Goal: Task Accomplishment & Management: Complete application form

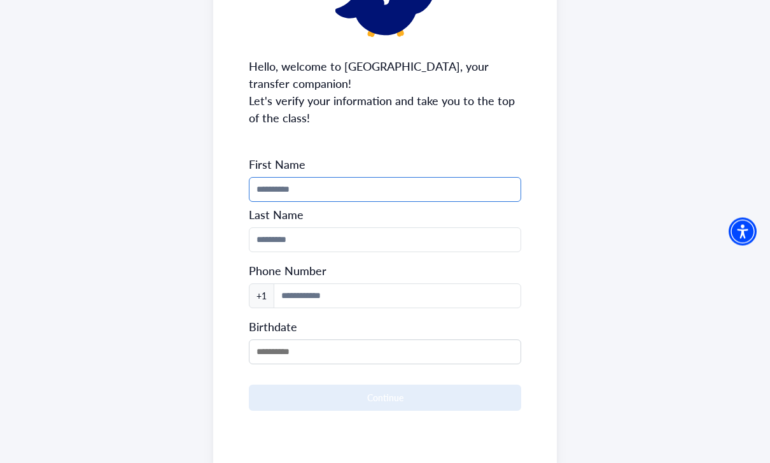
scroll to position [136, 0]
click at [370, 183] on input "Phone Number" at bounding box center [385, 190] width 272 height 25
type input "*******"
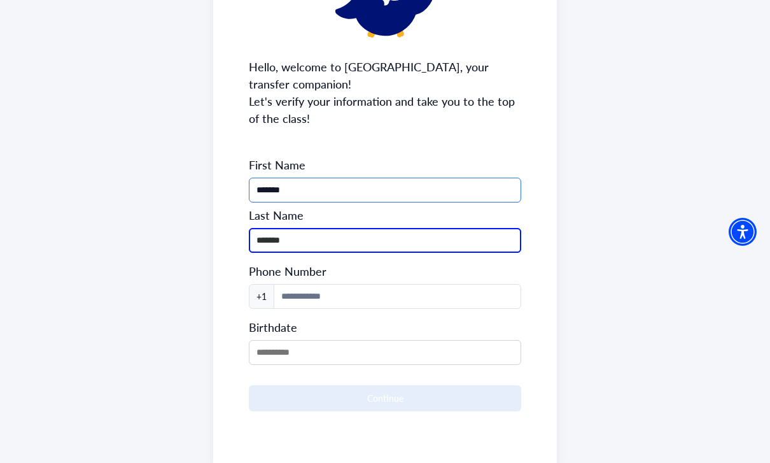
type input "*******"
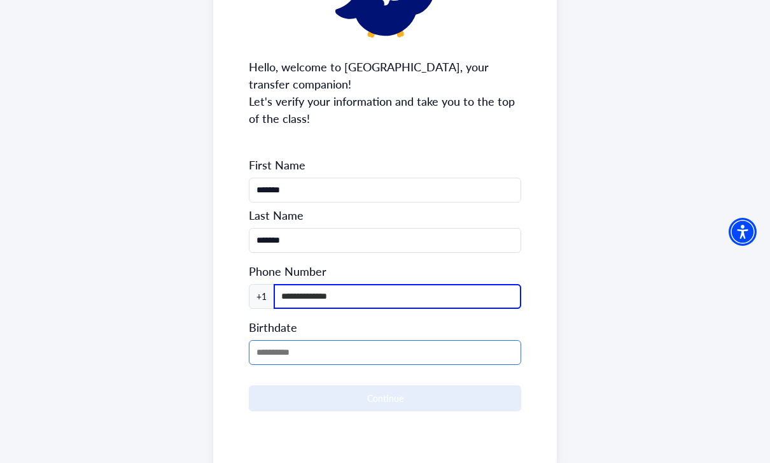
type input "**********"
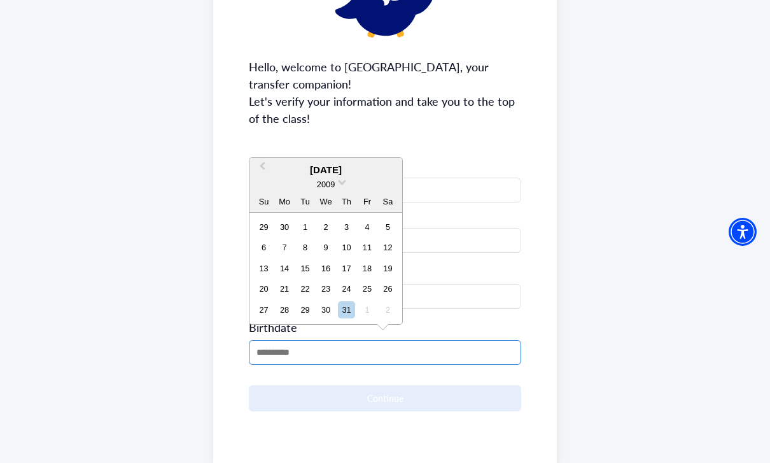
click at [330, 342] on input "MM/DD/YYYY" at bounding box center [385, 352] width 272 height 25
click at [330, 162] on div "[DATE] 2009 Su Mo Tu We Th Fr Sa" at bounding box center [325, 185] width 153 height 54
click at [300, 170] on div "[DATE]" at bounding box center [325, 170] width 153 height 15
click at [262, 166] on span "Previous Month" at bounding box center [262, 168] width 0 height 19
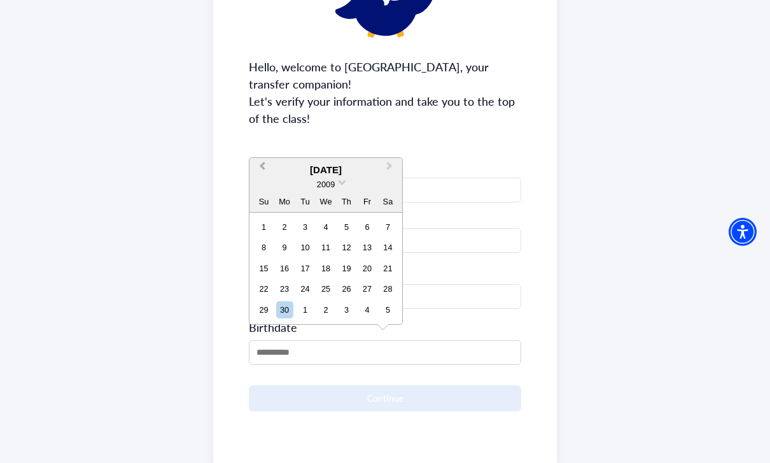
click at [262, 166] on span "Previous Month" at bounding box center [262, 168] width 0 height 19
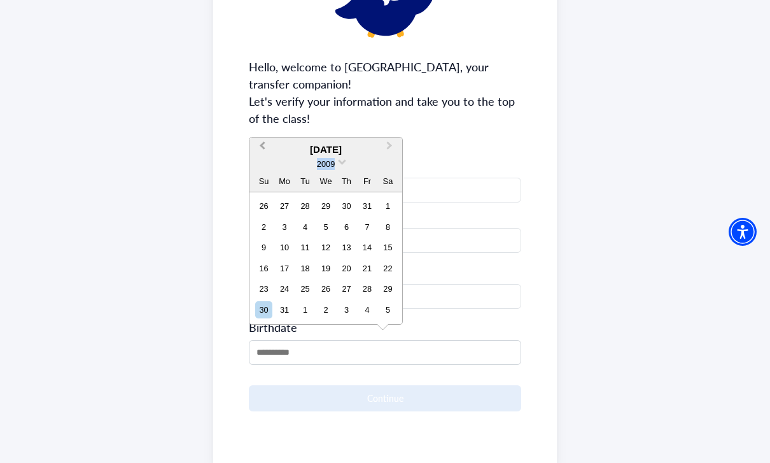
click at [265, 166] on div "2009" at bounding box center [325, 163] width 153 height 13
click at [319, 150] on div "[DATE]" at bounding box center [325, 150] width 153 height 15
click at [258, 149] on button "Previous Month" at bounding box center [261, 149] width 20 height 20
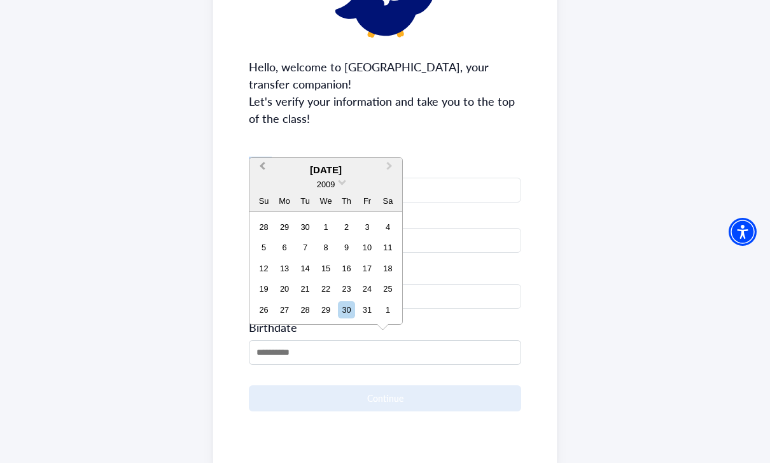
click at [258, 149] on div "**********" at bounding box center [385, 206] width 344 height 524
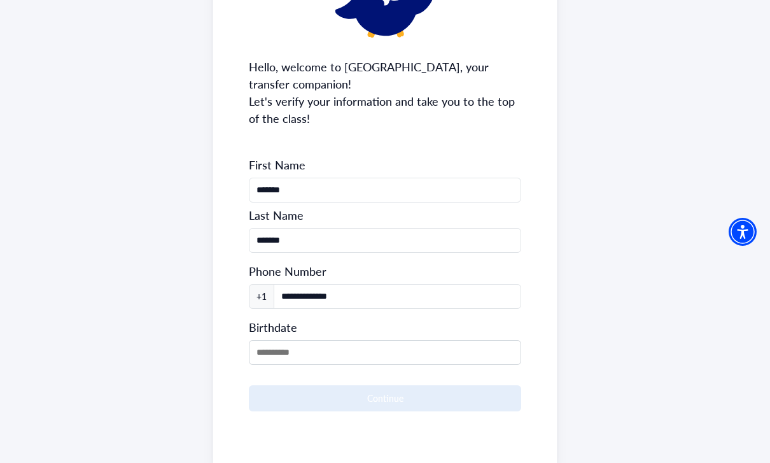
click at [279, 362] on form "**********" at bounding box center [385, 284] width 272 height 254
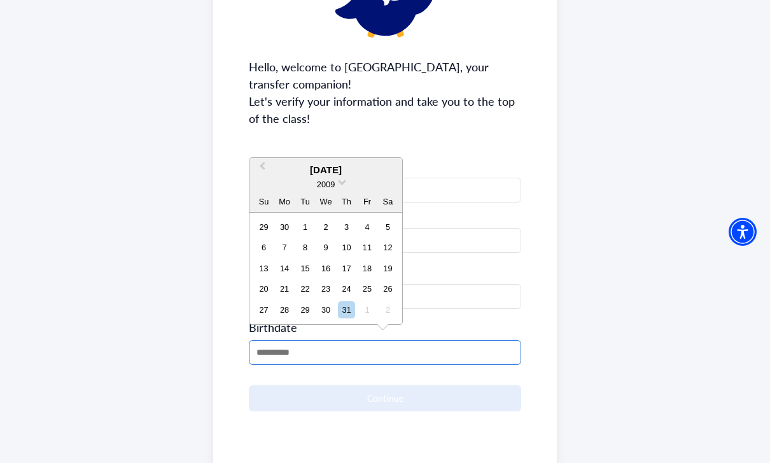
click at [277, 351] on input "MM/DD/YYYY" at bounding box center [385, 352] width 272 height 25
click at [262, 169] on span "Previous Month" at bounding box center [262, 168] width 0 height 19
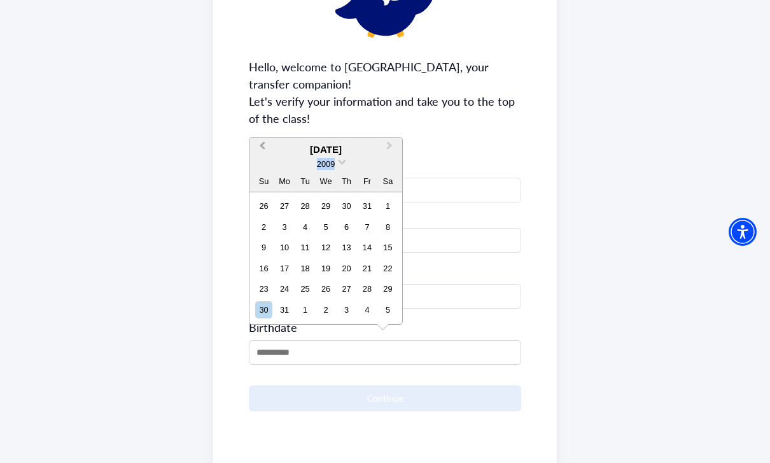
click at [263, 169] on div "2009" at bounding box center [325, 163] width 153 height 13
click at [263, 154] on button "Previous Month" at bounding box center [261, 149] width 20 height 20
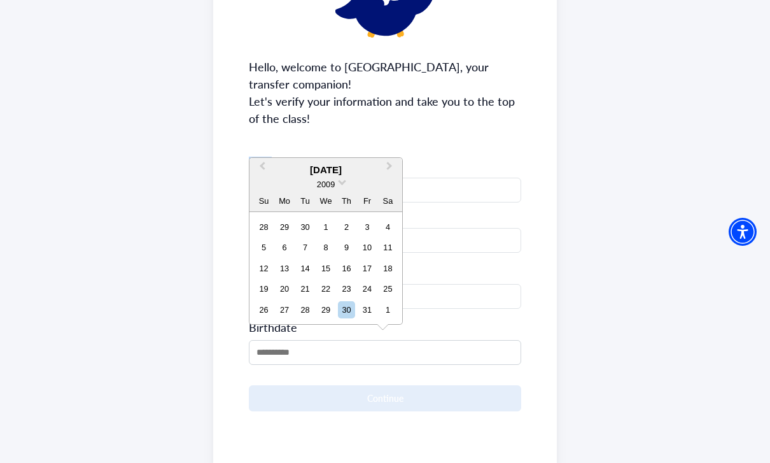
click at [263, 154] on div "**********" at bounding box center [385, 206] width 344 height 524
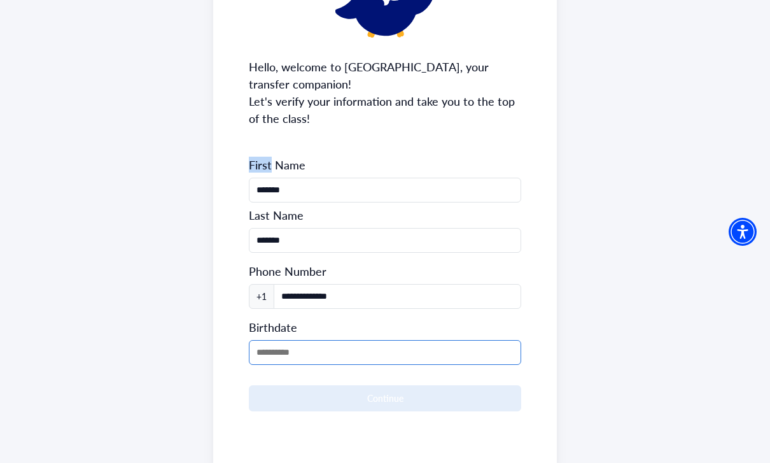
click at [272, 340] on input "MM/DD/YYYY" at bounding box center [385, 352] width 272 height 25
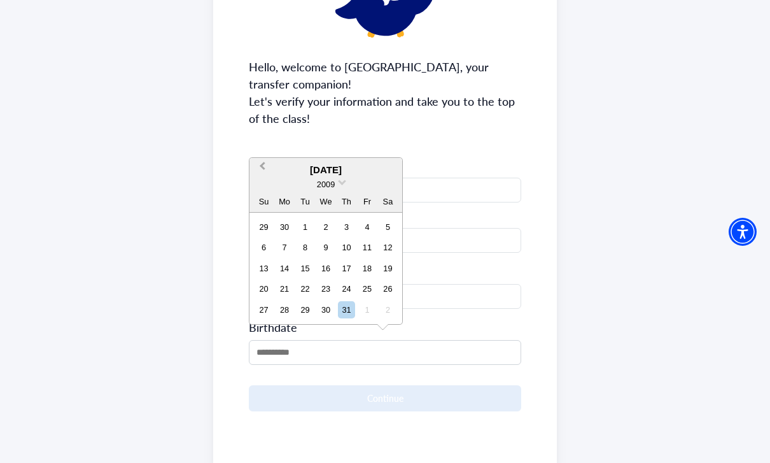
click at [262, 164] on span "Previous Month" at bounding box center [262, 168] width 0 height 19
click at [262, 165] on span "Previous Month" at bounding box center [262, 168] width 0 height 19
click at [262, 167] on span "Previous Month" at bounding box center [262, 168] width 0 height 19
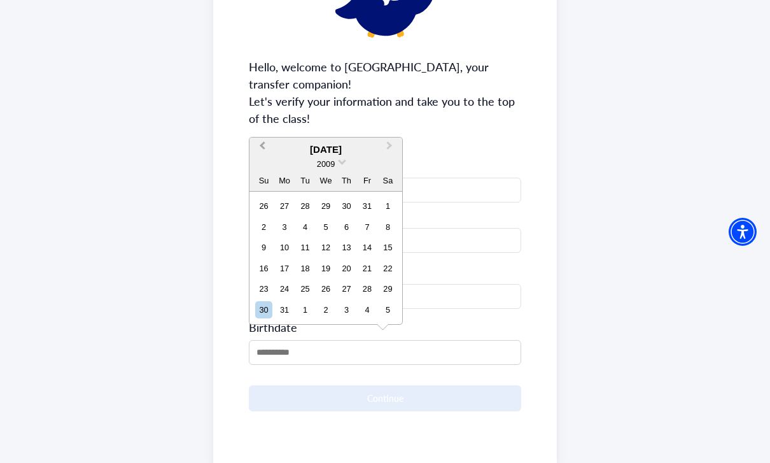
click at [270, 145] on button "Previous Month" at bounding box center [261, 149] width 20 height 20
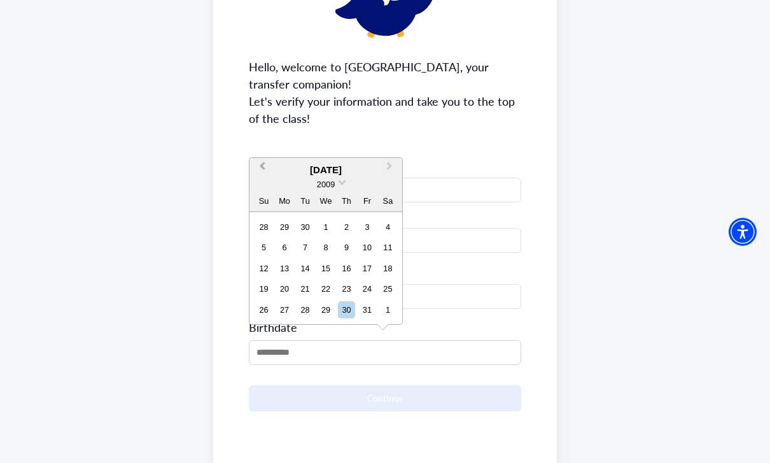
click at [266, 162] on button "Previous Month" at bounding box center [261, 169] width 20 height 20
click at [267, 165] on button "Previous Month" at bounding box center [261, 169] width 20 height 20
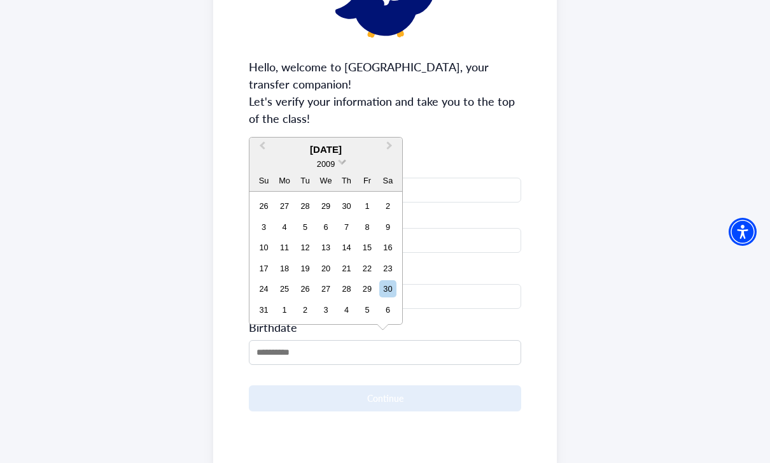
click at [328, 160] on span "2009" at bounding box center [326, 164] width 18 height 10
click at [321, 230] on div "2002" at bounding box center [325, 229] width 75 height 13
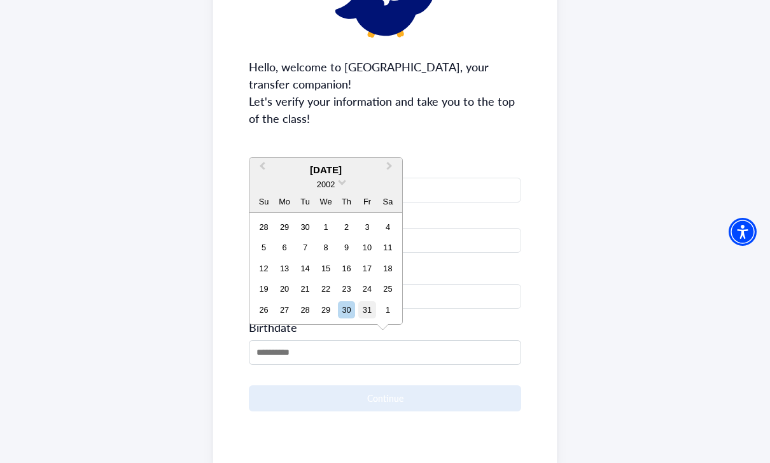
click at [366, 308] on div "31" at bounding box center [366, 309] width 17 height 17
type input "**********"
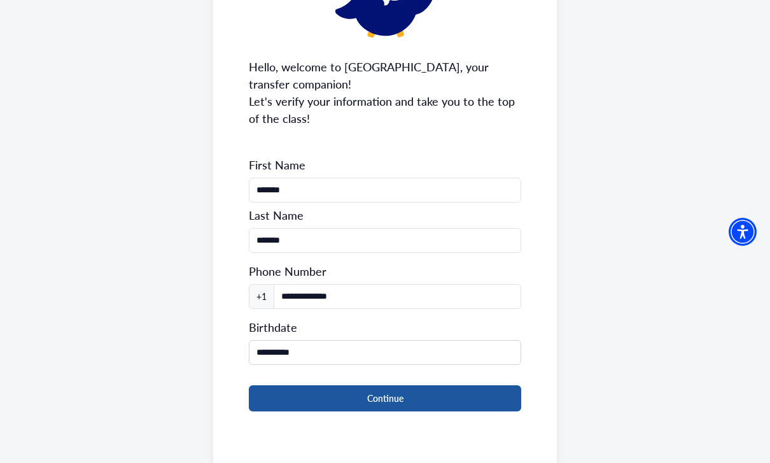
click at [268, 397] on button "Continue" at bounding box center [385, 398] width 272 height 26
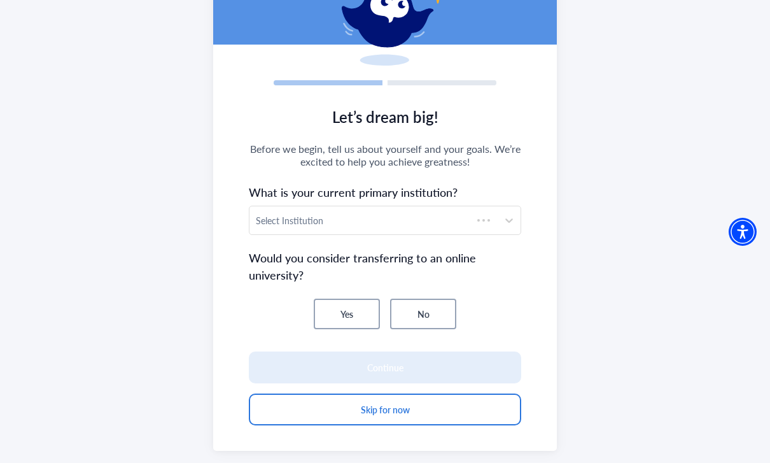
scroll to position [116, 0]
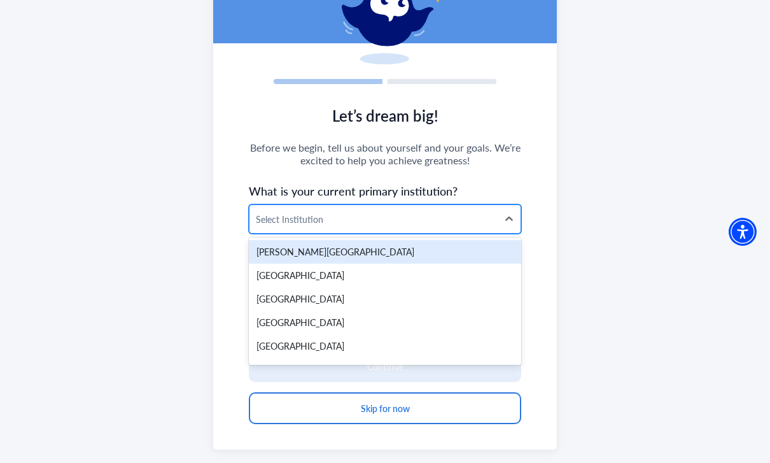
click at [338, 225] on div at bounding box center [373, 219] width 235 height 16
type input "***"
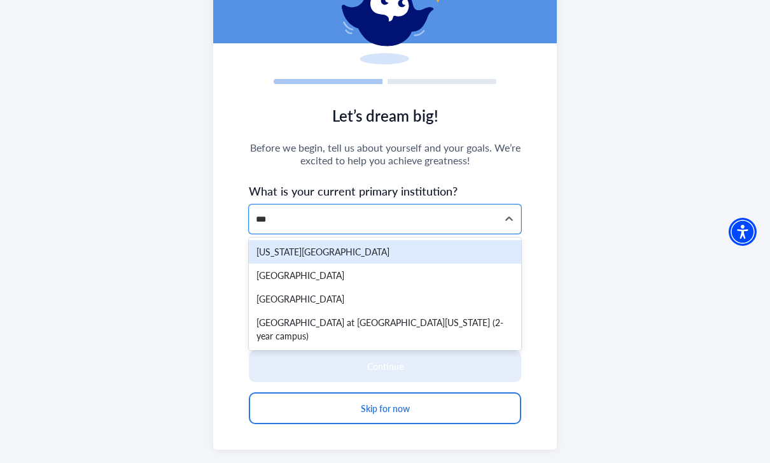
click at [274, 299] on div "[GEOGRAPHIC_DATA]" at bounding box center [385, 299] width 272 height 24
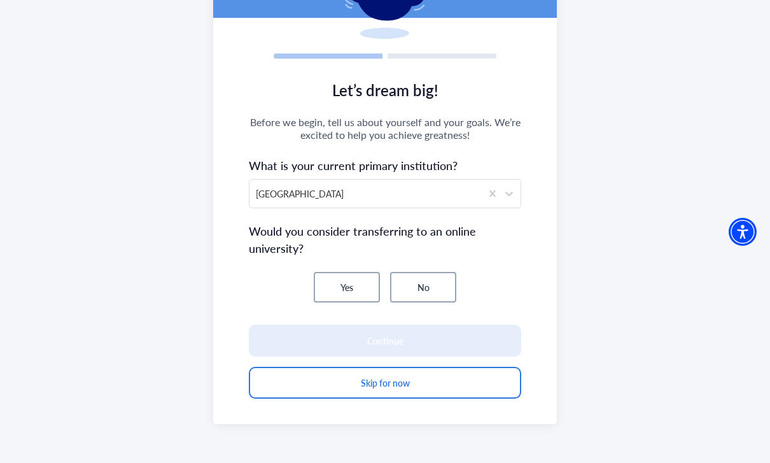
scroll to position [142, 0]
click at [417, 286] on button "No" at bounding box center [423, 287] width 66 height 31
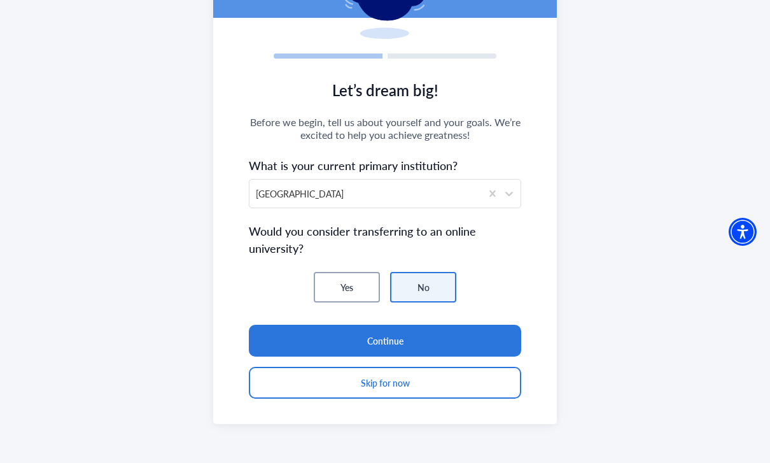
click at [323, 298] on button "Yes" at bounding box center [347, 287] width 66 height 31
click at [410, 296] on button "No" at bounding box center [423, 287] width 66 height 31
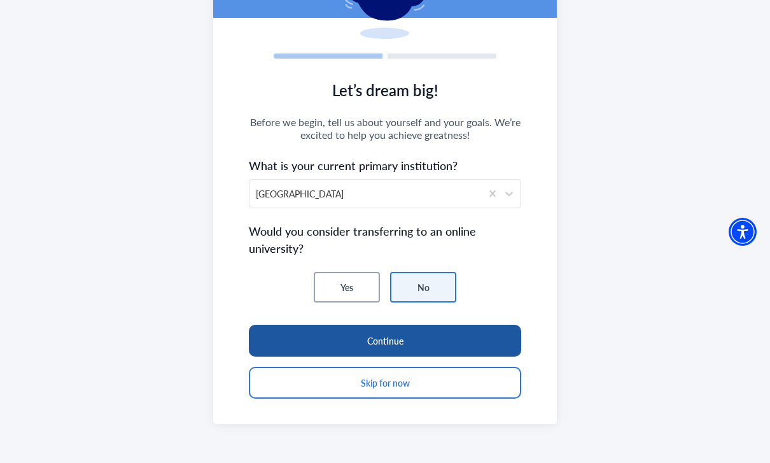
click at [302, 337] on button "Continue" at bounding box center [385, 340] width 272 height 32
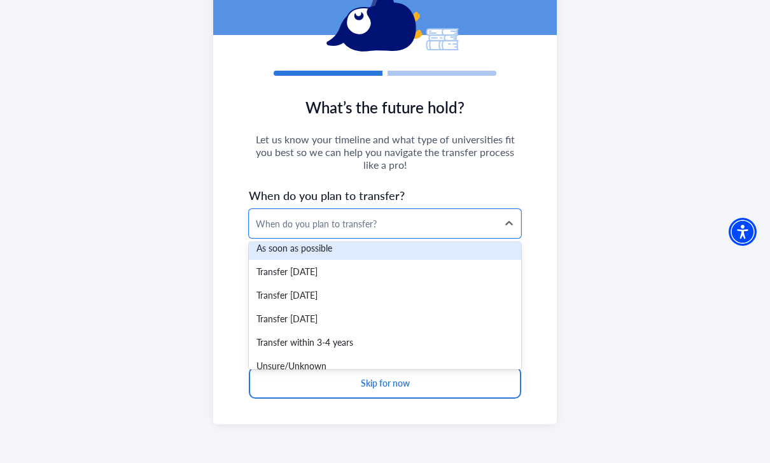
scroll to position [7, 0]
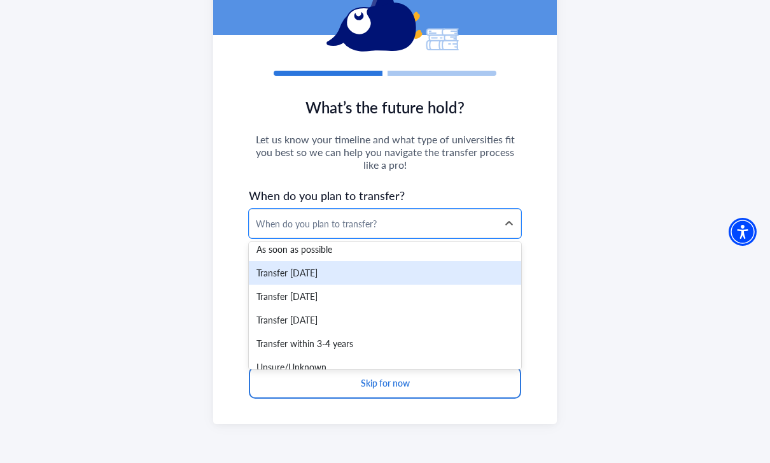
click at [350, 271] on div "Transfer [DATE]" at bounding box center [385, 273] width 272 height 24
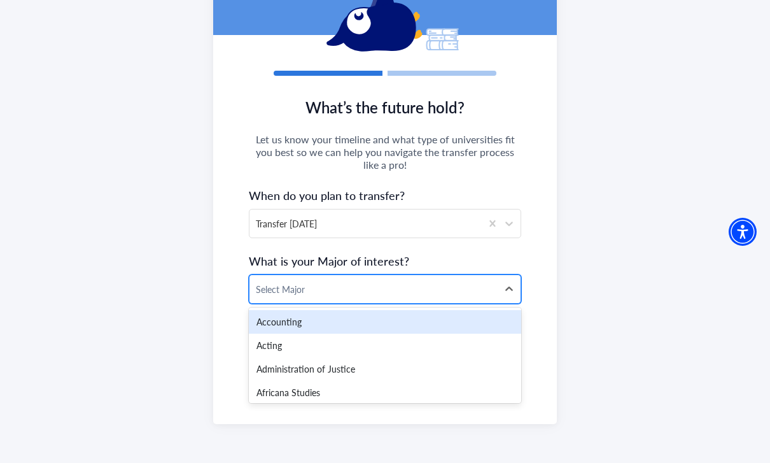
click at [345, 289] on div at bounding box center [373, 289] width 235 height 16
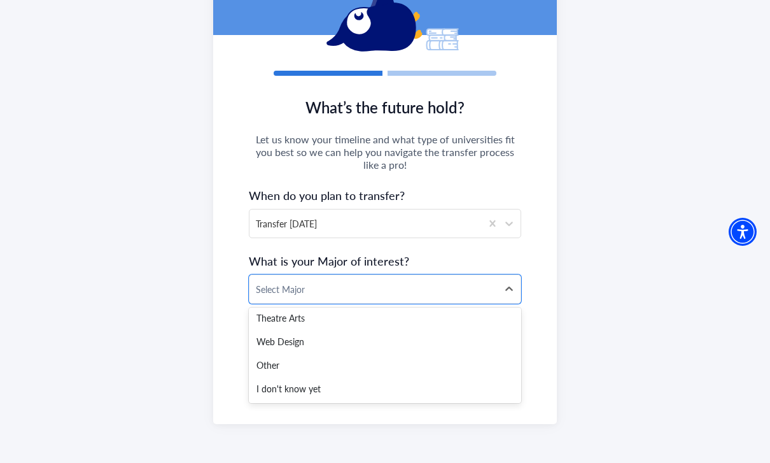
scroll to position [2593, 0]
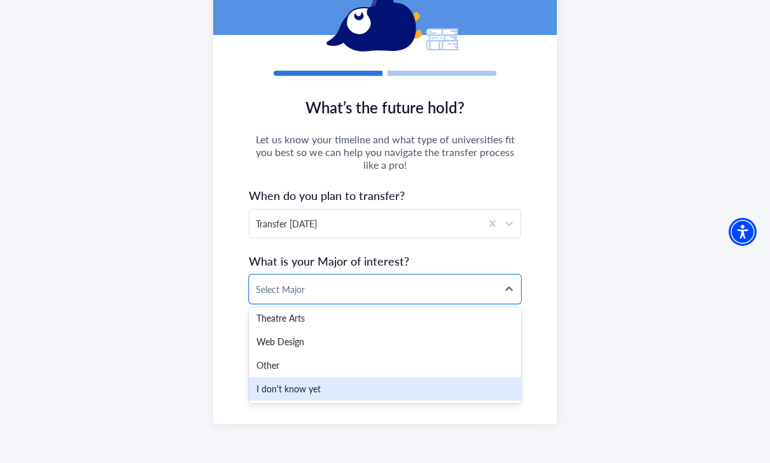
click at [277, 391] on div "I don't know yet" at bounding box center [385, 389] width 272 height 24
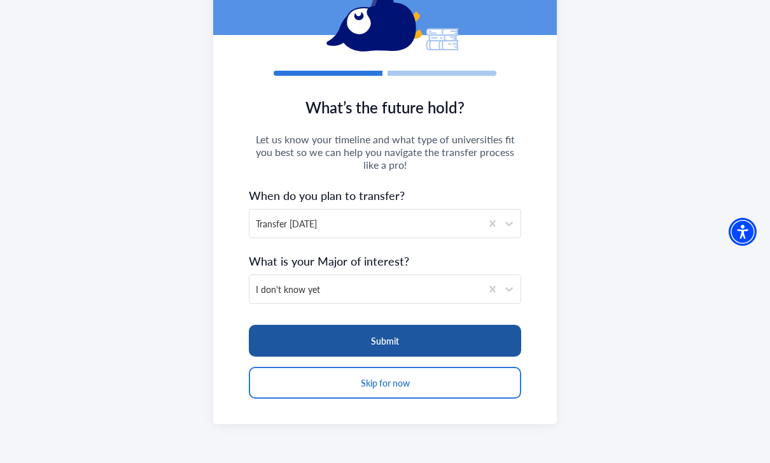
click at [319, 347] on button "Submit" at bounding box center [385, 340] width 272 height 32
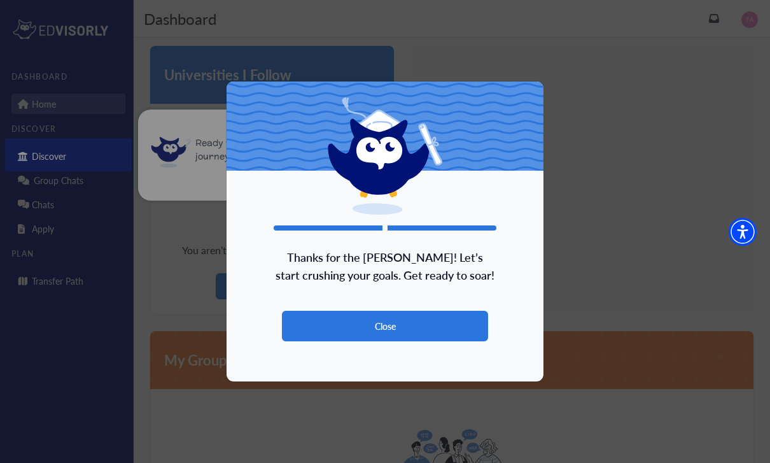
scroll to position [42, 0]
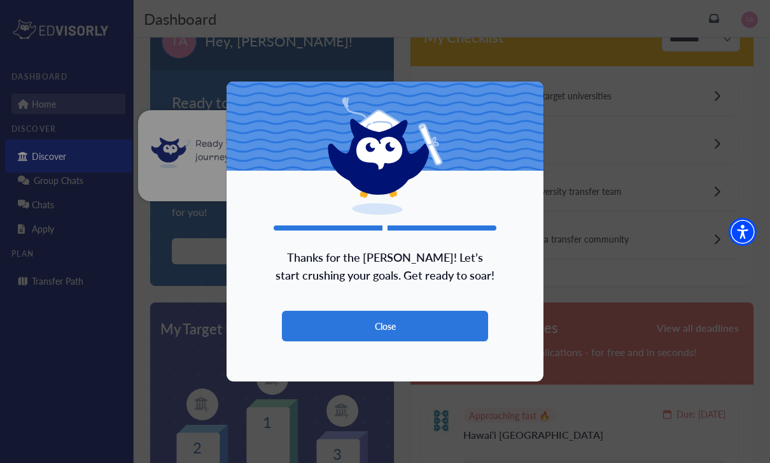
click at [339, 327] on button "Close" at bounding box center [385, 325] width 206 height 31
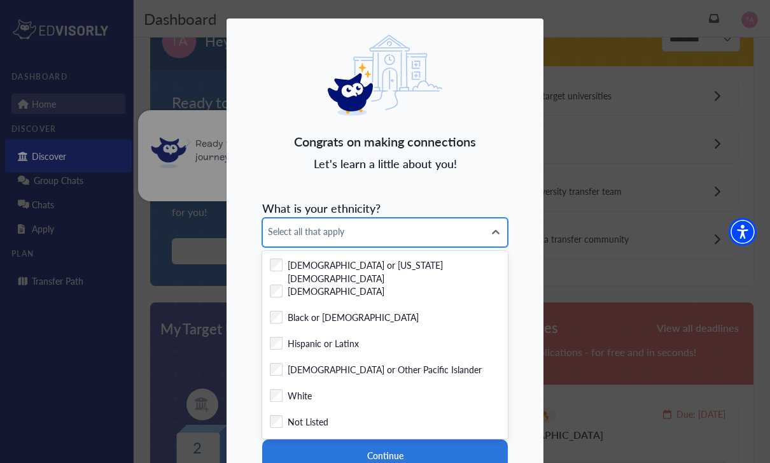
click at [354, 234] on span "Select all that apply" at bounding box center [373, 231] width 211 height 13
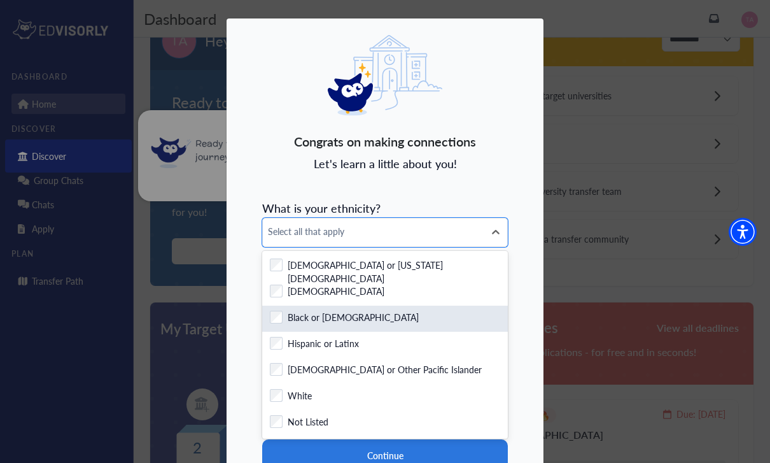
click at [354, 309] on div "Checkbox field Black or [DEMOGRAPHIC_DATA]" at bounding box center [385, 318] width 246 height 26
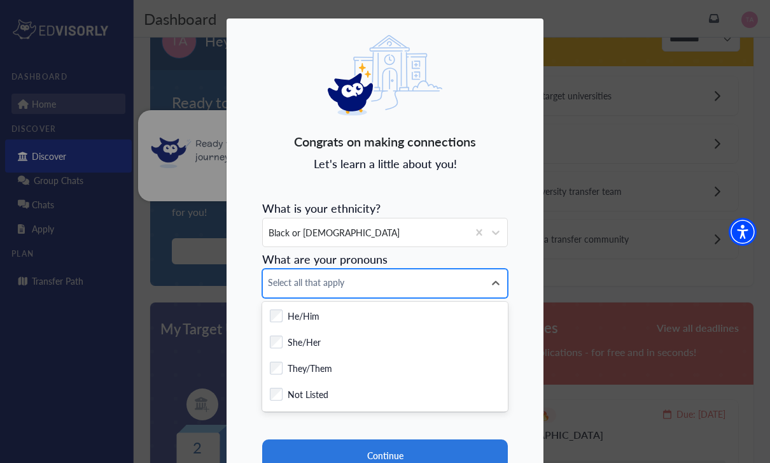
click at [354, 284] on span "Select all that apply" at bounding box center [373, 281] width 211 height 13
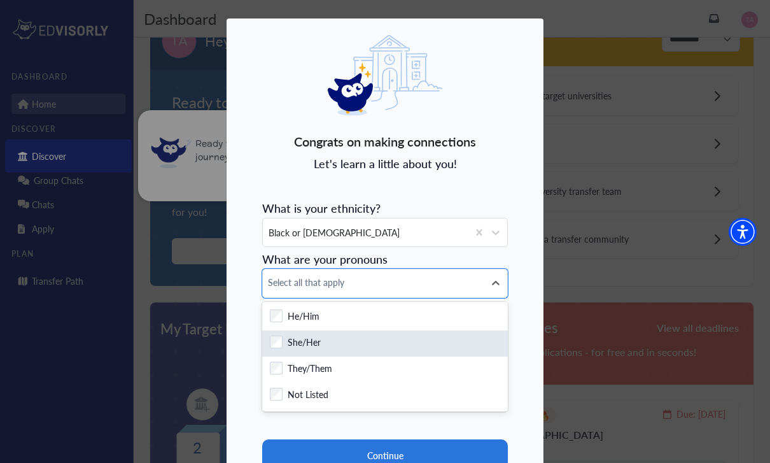
click at [346, 351] on div "Checkbox field She/Her" at bounding box center [385, 343] width 246 height 26
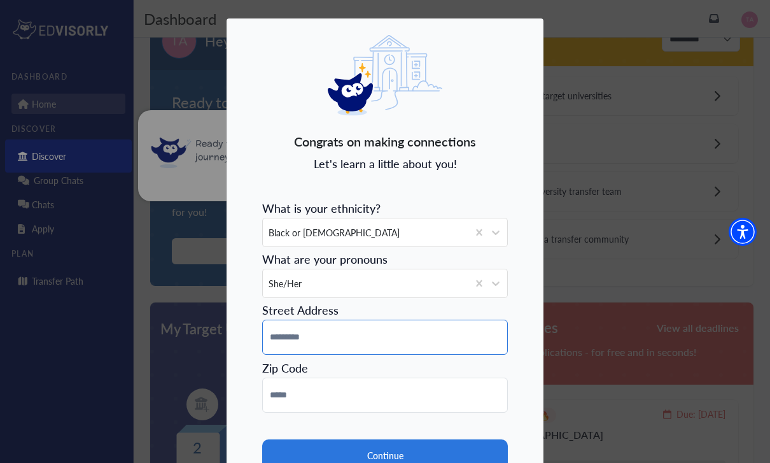
click at [346, 351] on input at bounding box center [385, 336] width 246 height 35
type input "**********"
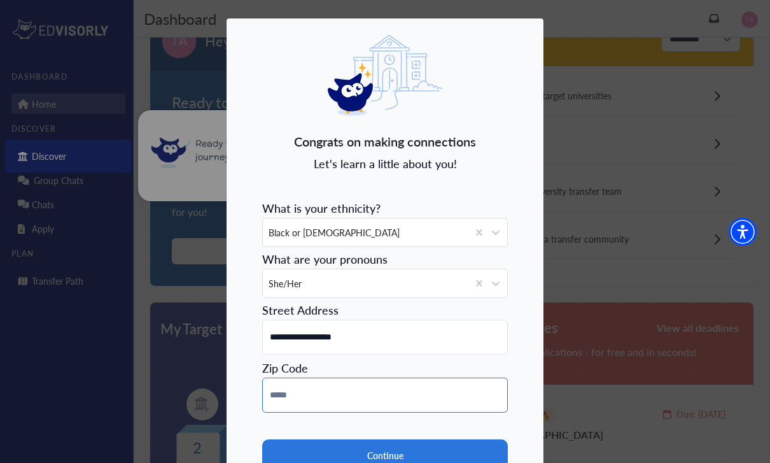
click at [280, 387] on input at bounding box center [385, 394] width 246 height 35
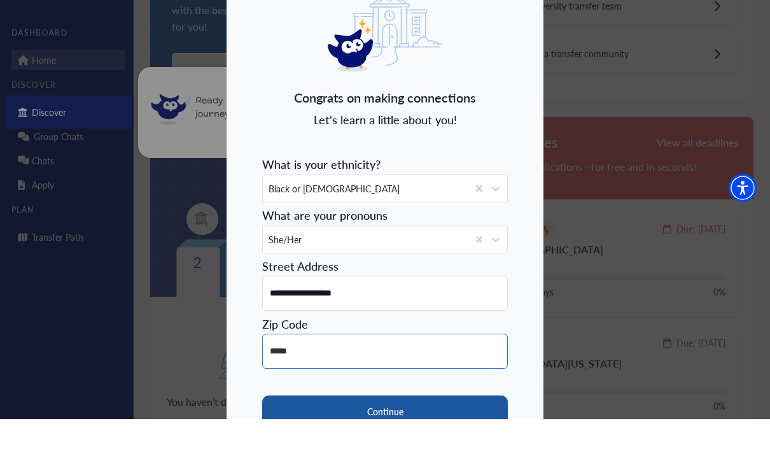
type input "*****"
click at [298, 439] on button "Continue" at bounding box center [385, 455] width 246 height 32
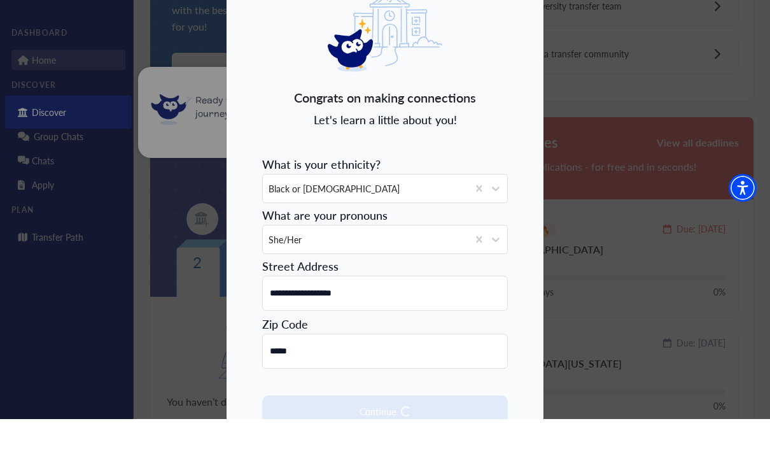
scroll to position [228, 0]
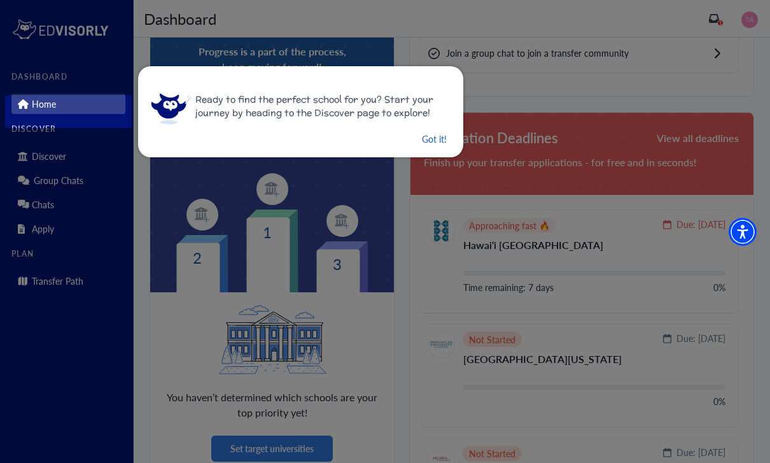
click at [435, 142] on button "Got it!" at bounding box center [434, 139] width 27 height 16
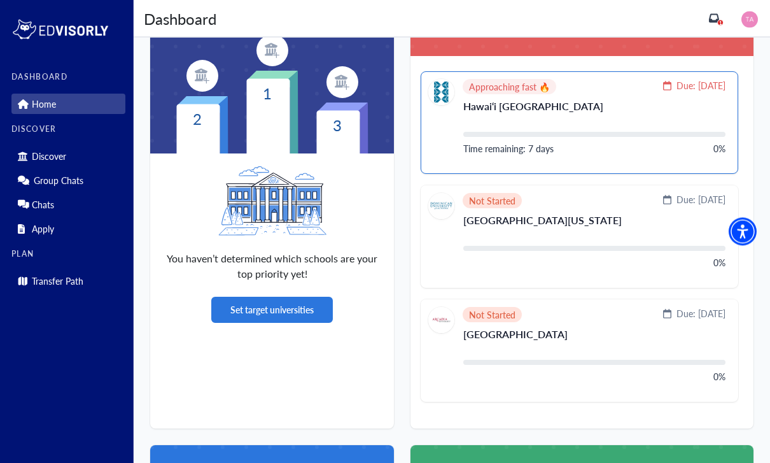
scroll to position [366, 0]
click at [564, 141] on section "Hawai‘i [GEOGRAPHIC_DATA] Time remaining: 7 days 0%" at bounding box center [594, 128] width 262 height 54
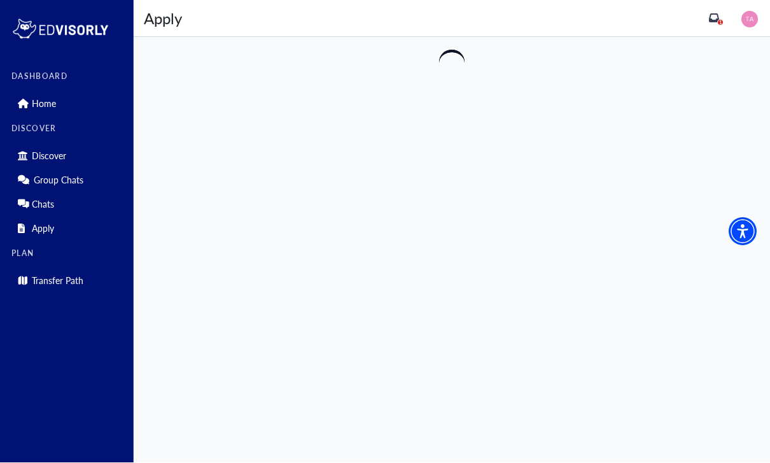
scroll to position [1, 0]
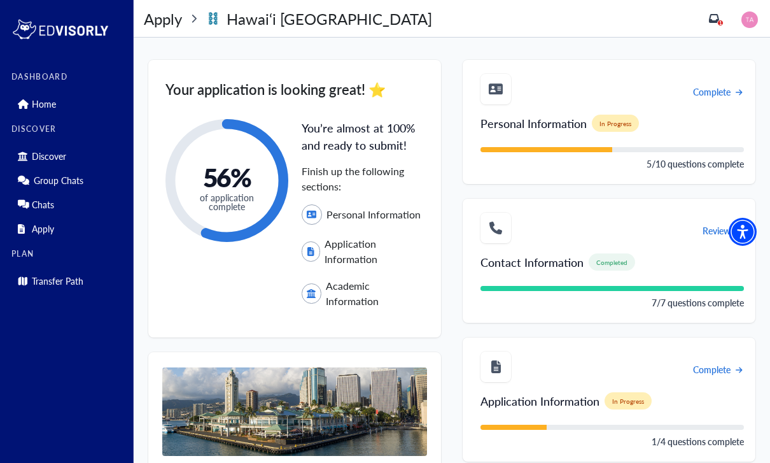
click at [753, 17] on img at bounding box center [749, 19] width 17 height 17
click at [722, 48] on link "Profile" at bounding box center [721, 45] width 25 height 13
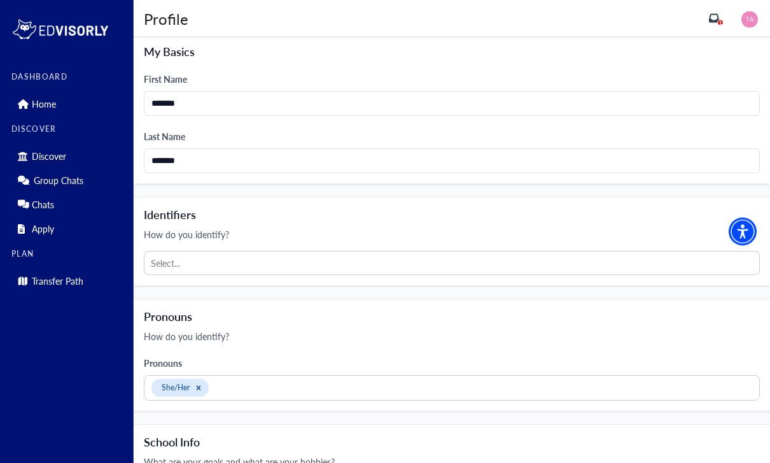
scroll to position [275, 0]
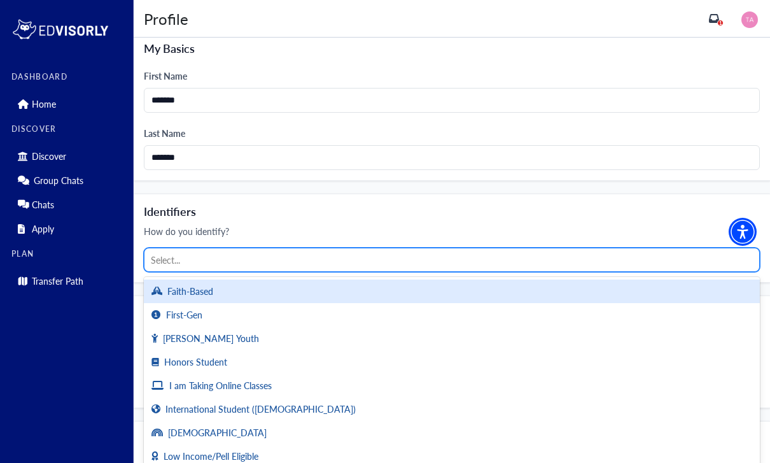
click at [246, 256] on div at bounding box center [452, 260] width 602 height 16
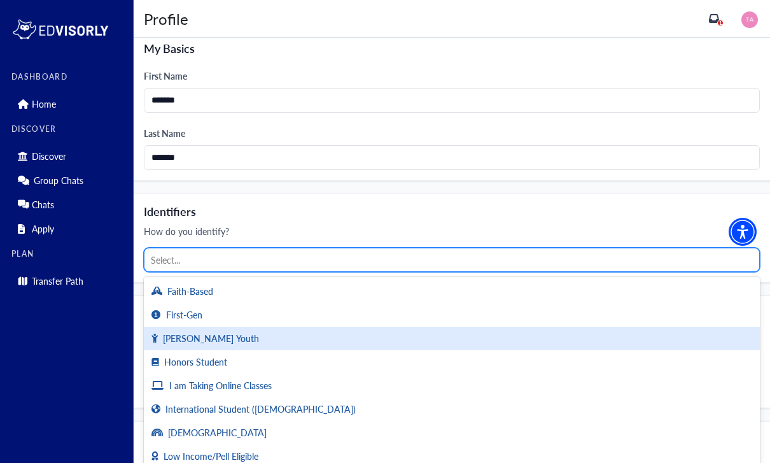
scroll to position [0, 0]
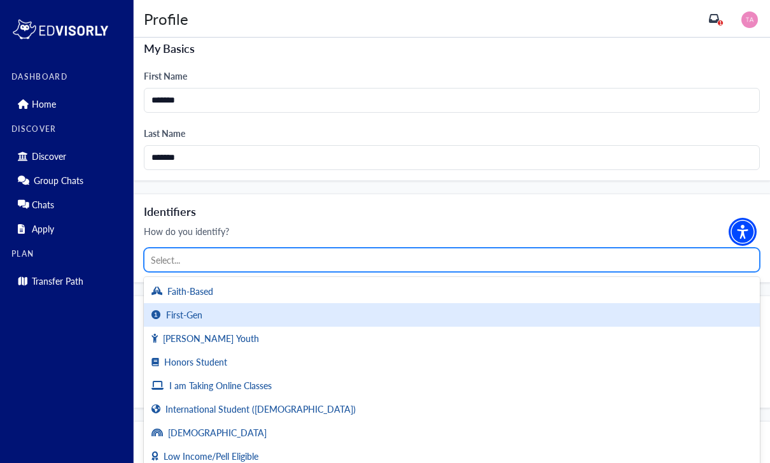
click at [232, 305] on div "First-Gen" at bounding box center [452, 315] width 616 height 24
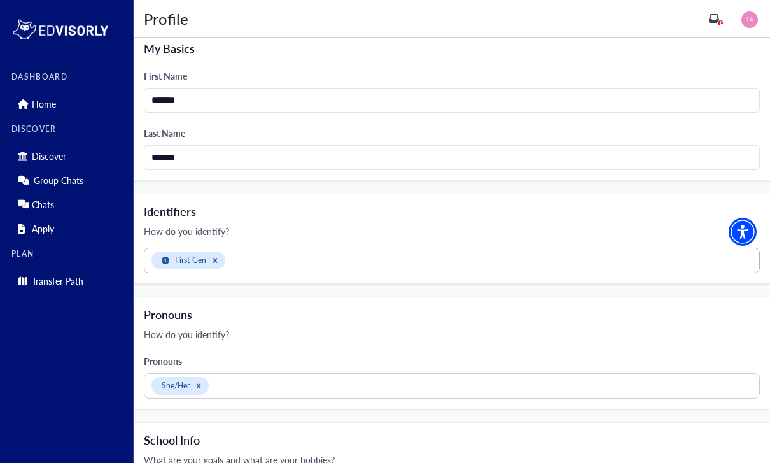
click at [268, 270] on div "First-Gen" at bounding box center [451, 260] width 615 height 24
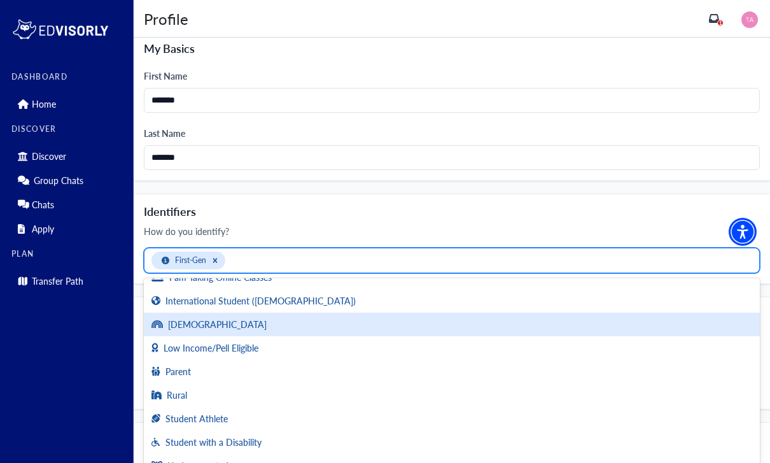
scroll to position [88, 0]
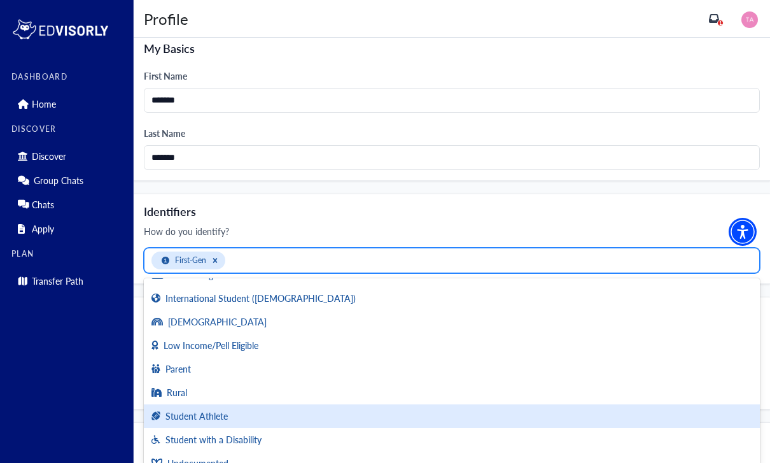
click at [227, 410] on div "Student Athlete" at bounding box center [452, 416] width 616 height 24
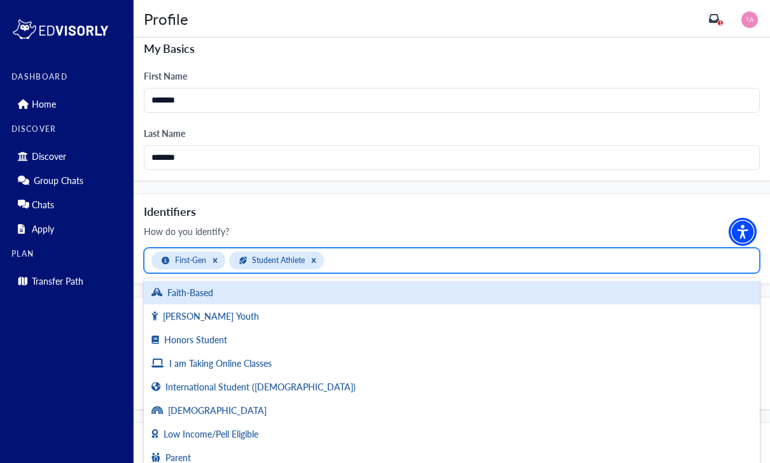
click at [371, 262] on div at bounding box center [540, 261] width 426 height 16
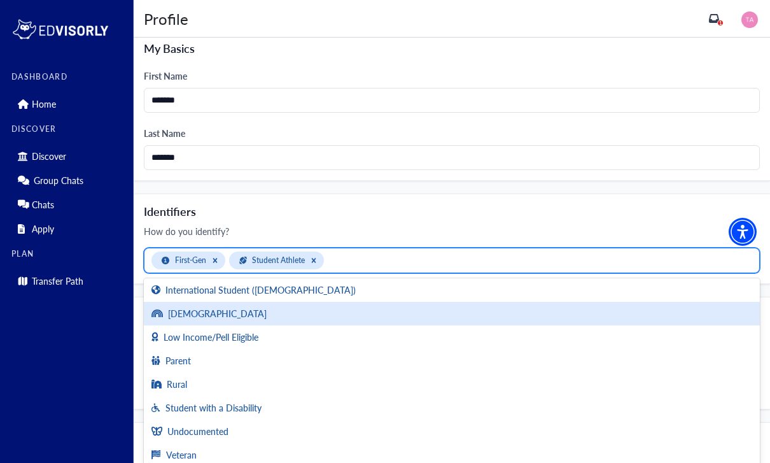
scroll to position [97, 0]
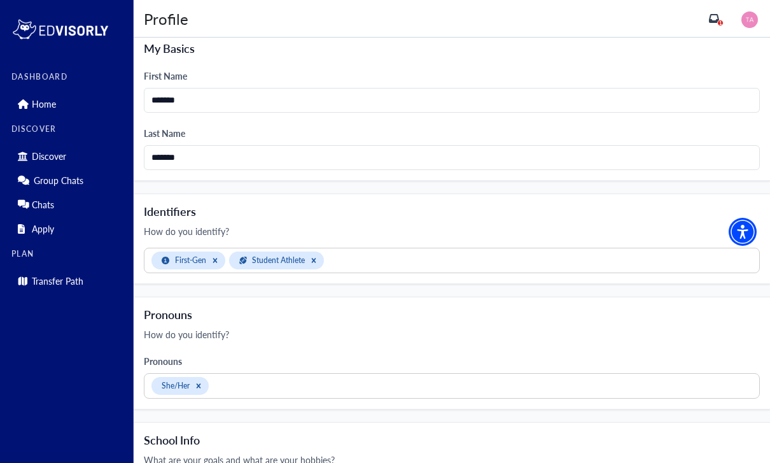
click at [453, 214] on h4 "Identifiers" at bounding box center [452, 211] width 616 height 14
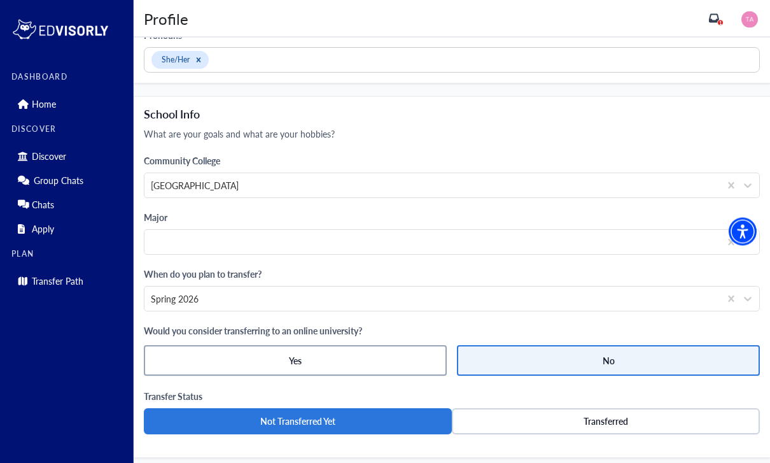
scroll to position [609, 0]
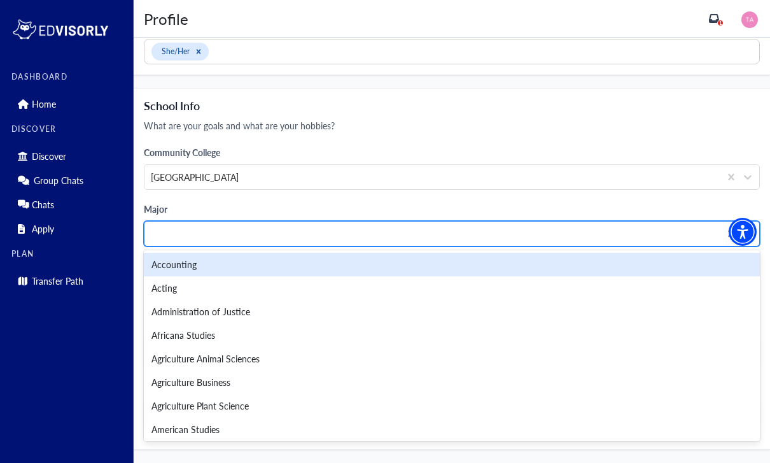
click at [446, 237] on div at bounding box center [432, 234] width 562 height 16
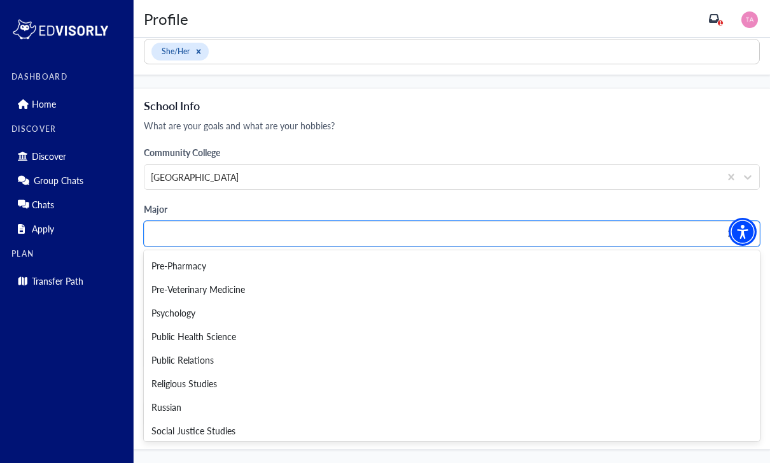
scroll to position [2213, 0]
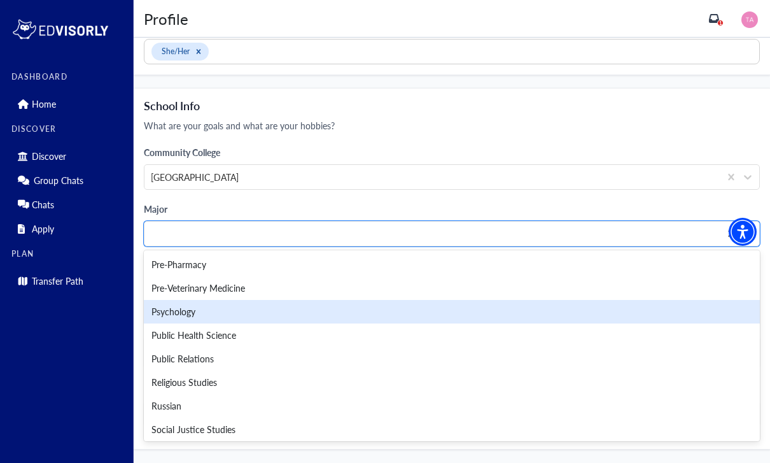
click at [270, 316] on div "Psychology" at bounding box center [452, 312] width 616 height 24
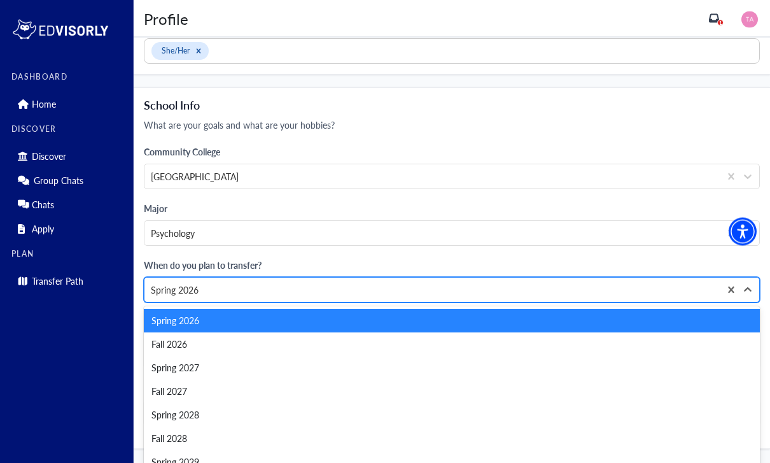
scroll to position [609, 0]
click at [279, 283] on div "Spring 2026" at bounding box center [432, 289] width 562 height 13
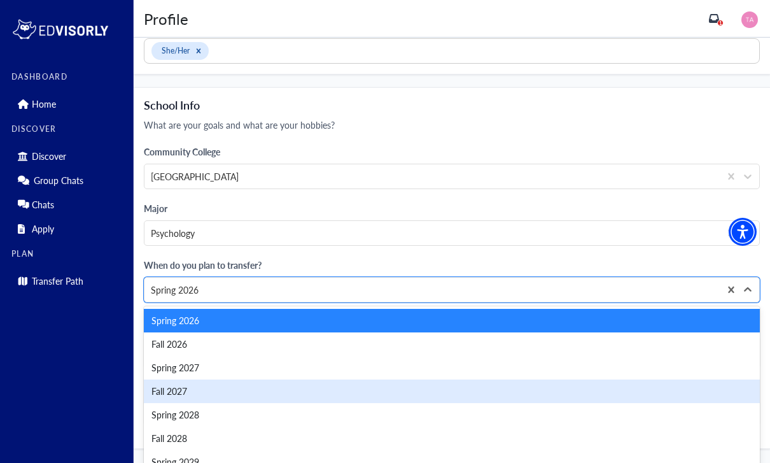
scroll to position [0, 0]
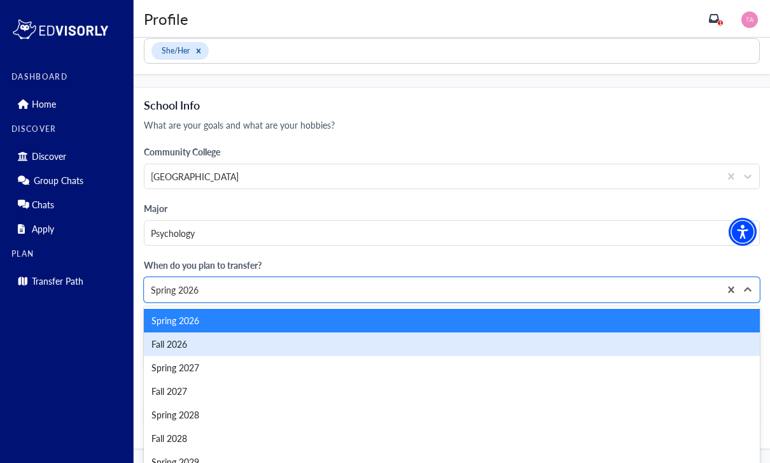
click at [247, 349] on div "Fall 2026" at bounding box center [452, 344] width 616 height 24
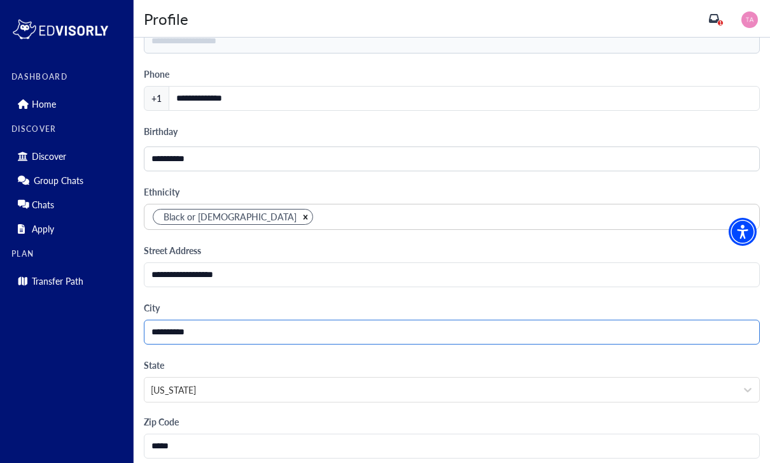
scroll to position [1142, 0]
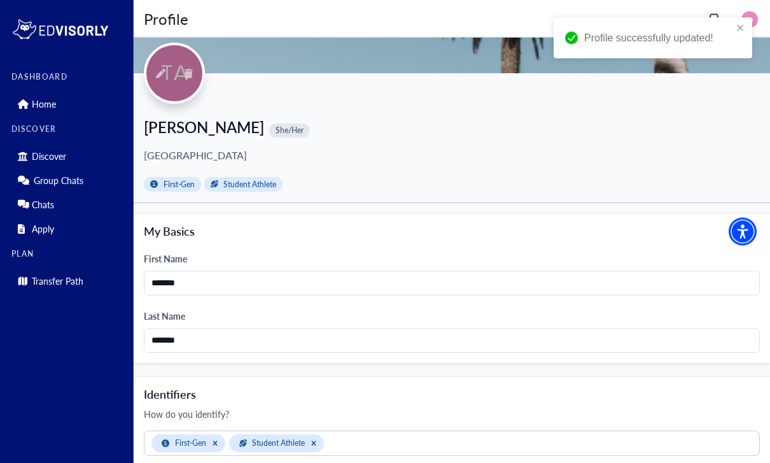
scroll to position [0, 0]
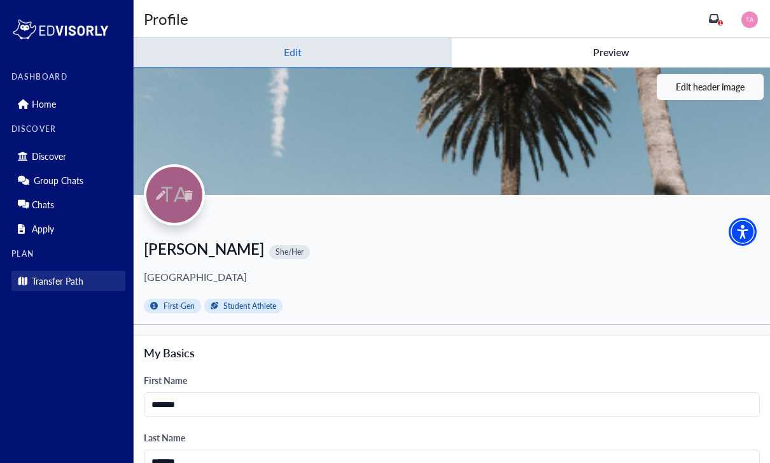
click at [55, 282] on p "Transfer Path" at bounding box center [58, 280] width 52 height 11
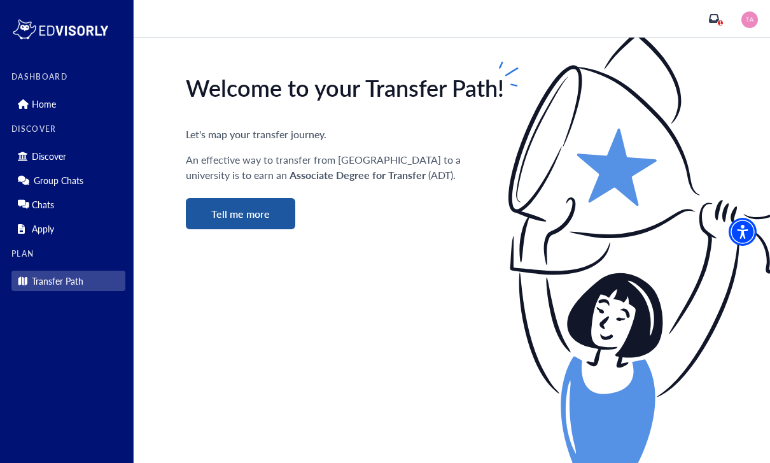
click at [260, 210] on button "Tell me more" at bounding box center [240, 213] width 109 height 31
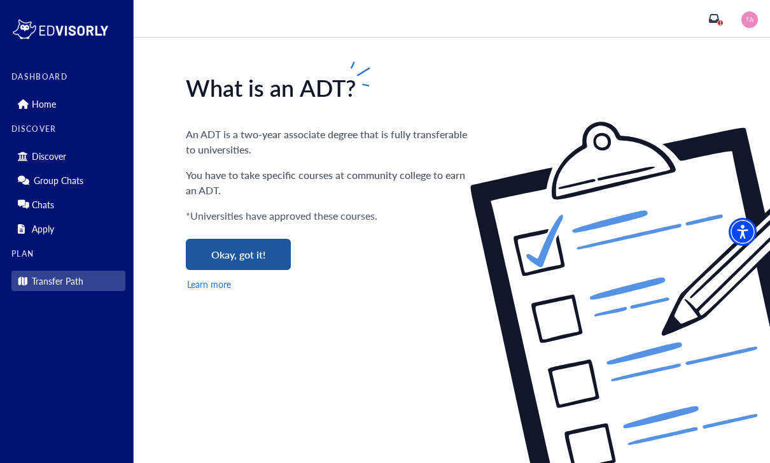
click at [236, 261] on button "Okay, got it!" at bounding box center [238, 254] width 105 height 31
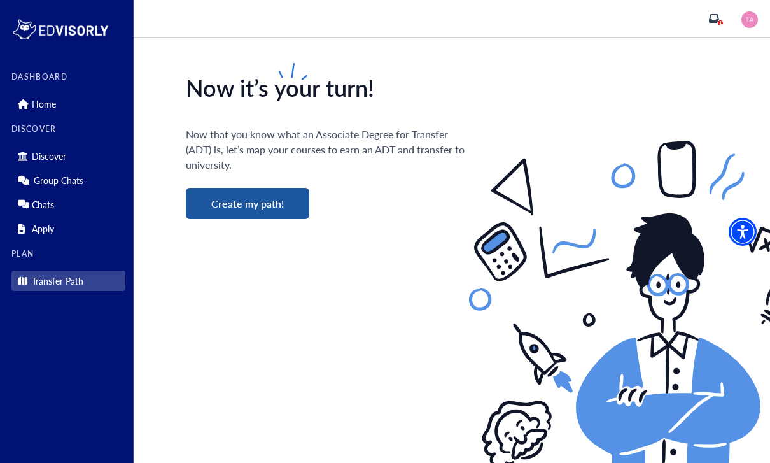
click at [249, 199] on button "Create my path!" at bounding box center [247, 203] width 123 height 31
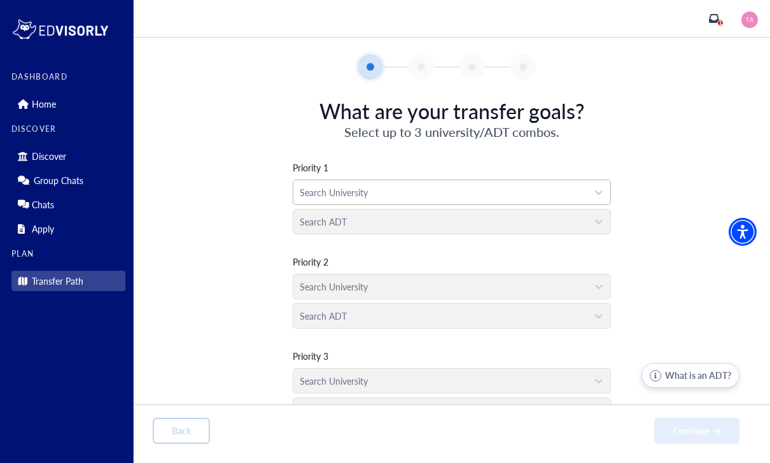
click at [315, 188] on div "Search University" at bounding box center [440, 192] width 281 height 13
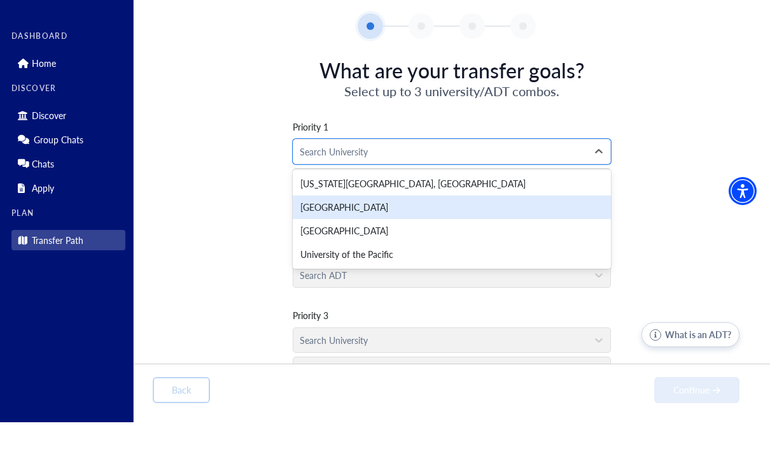
scroll to position [24, 0]
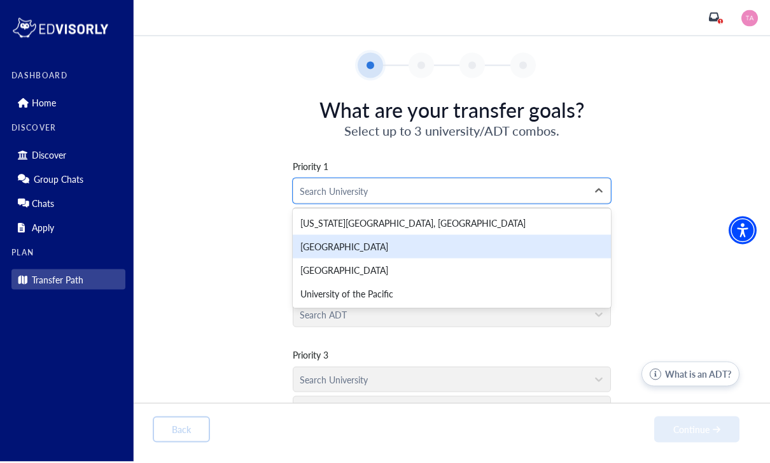
click at [475, 212] on div "[US_STATE][GEOGRAPHIC_DATA], [GEOGRAPHIC_DATA]" at bounding box center [452, 224] width 318 height 24
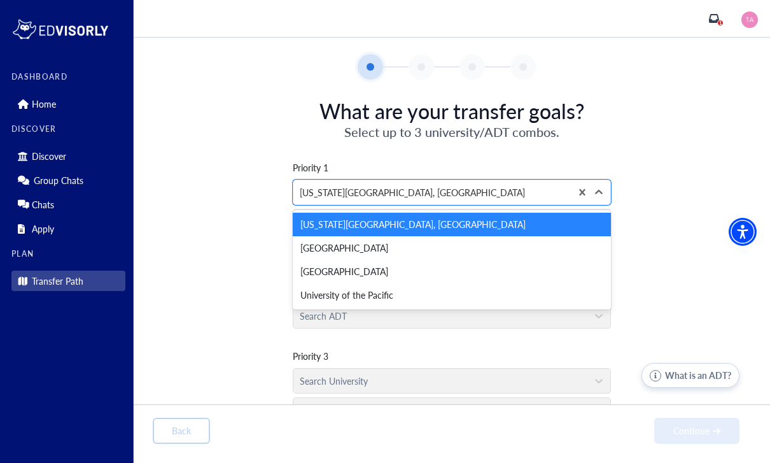
scroll to position [0, 0]
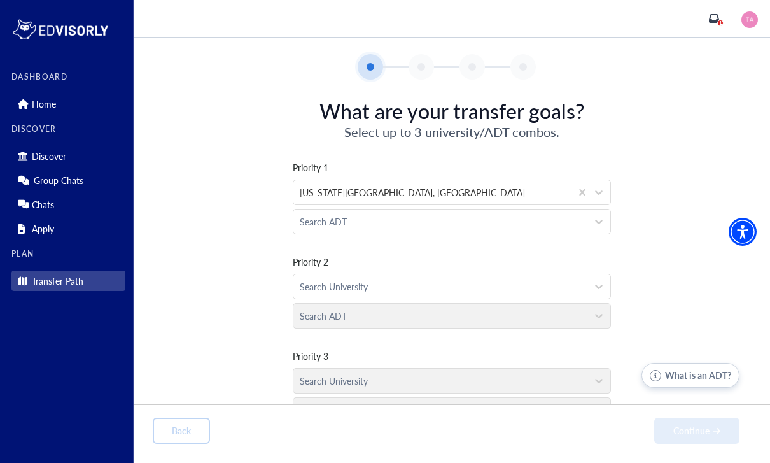
click at [585, 145] on div "Priority 1 [US_STATE][GEOGRAPHIC_DATA], [GEOGRAPHIC_DATA] Search ADT Priority 2…" at bounding box center [452, 284] width 598 height 287
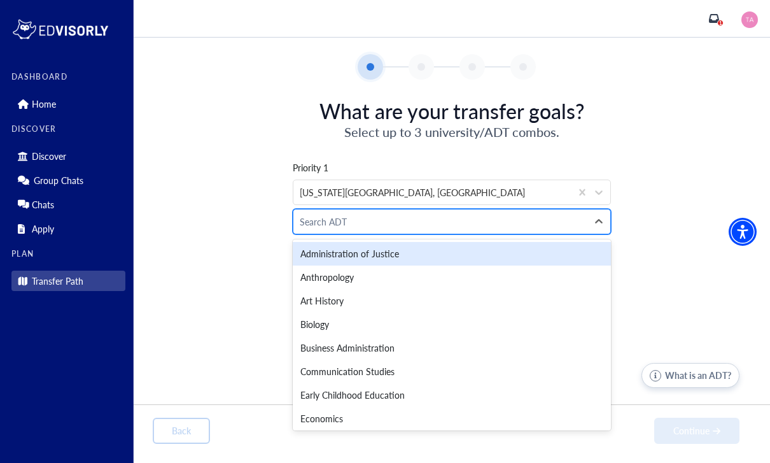
click at [319, 228] on div "Search ADT" at bounding box center [440, 221] width 281 height 13
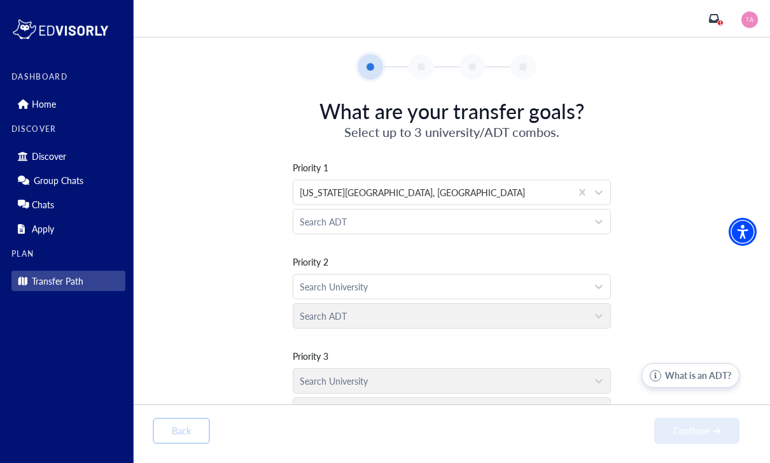
click at [216, 281] on div "Priority 1 [US_STATE][GEOGRAPHIC_DATA], [GEOGRAPHIC_DATA] Search ADT Priority 2…" at bounding box center [452, 284] width 598 height 287
click at [49, 99] on p "Home" at bounding box center [44, 104] width 24 height 11
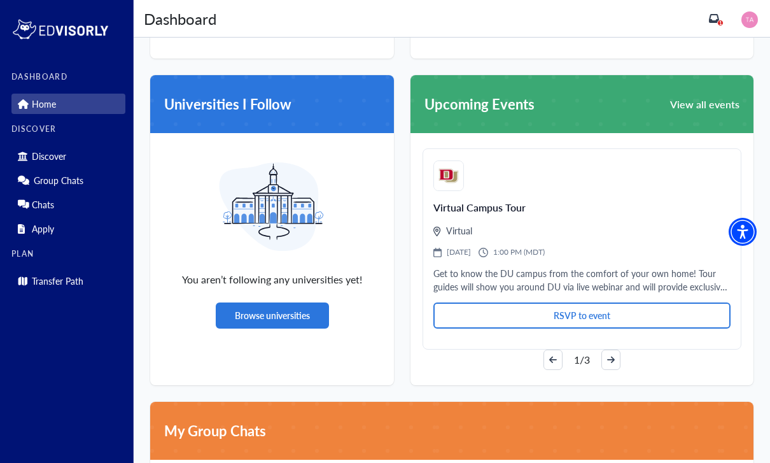
scroll to position [679, 0]
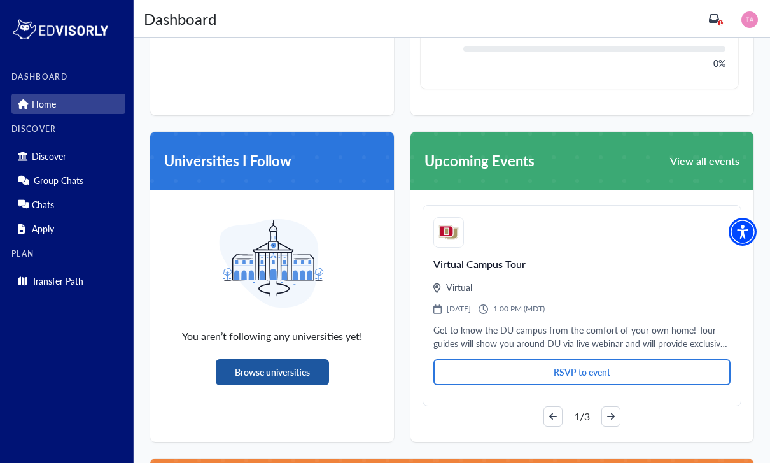
click at [290, 366] on button "Browse universities" at bounding box center [272, 372] width 113 height 26
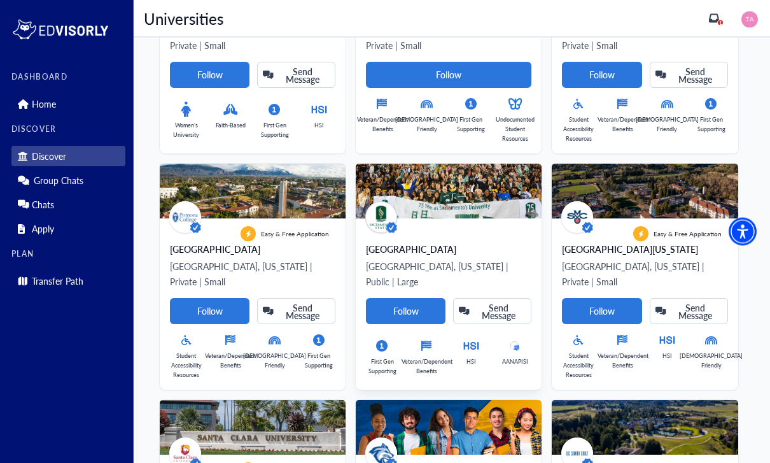
scroll to position [464, 0]
click at [403, 298] on Card-tag "Follow" at bounding box center [406, 311] width 80 height 26
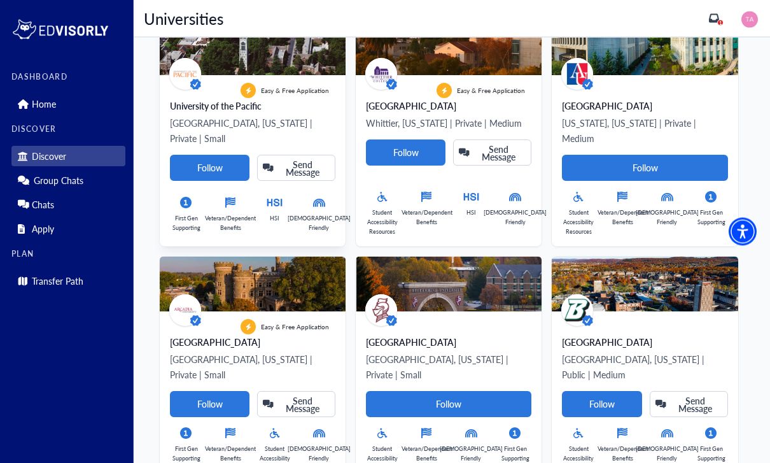
scroll to position [1079, 0]
click at [232, 155] on Card-tag "Follow" at bounding box center [210, 168] width 80 height 26
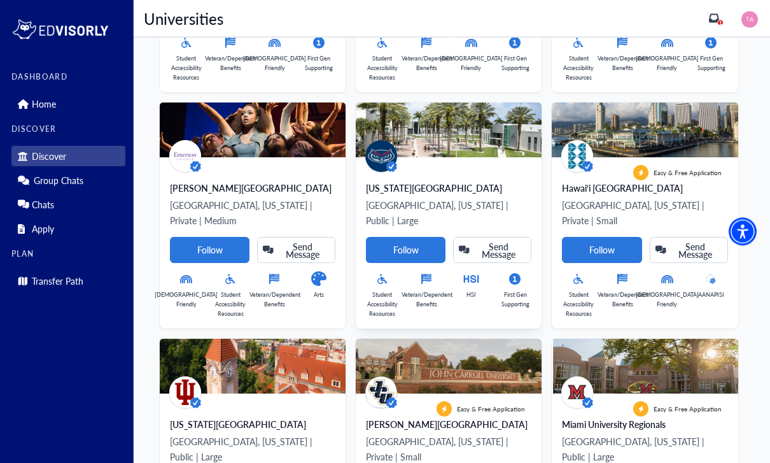
scroll to position [1705, 0]
click at [606, 237] on Card-tag "Follow" at bounding box center [602, 250] width 80 height 26
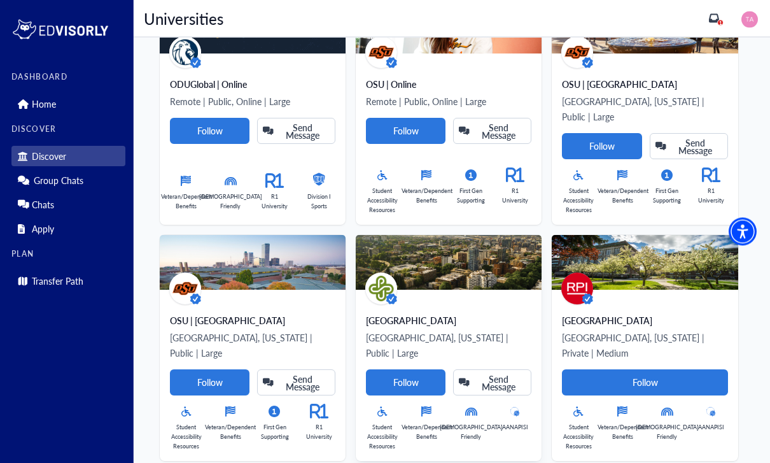
scroll to position [2281, 0]
click at [428, 369] on Card-tag "Follow" at bounding box center [406, 382] width 80 height 26
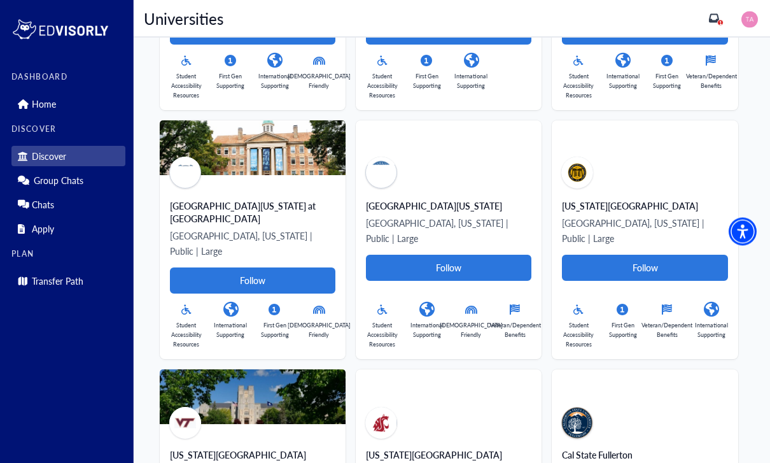
scroll to position [6466, 0]
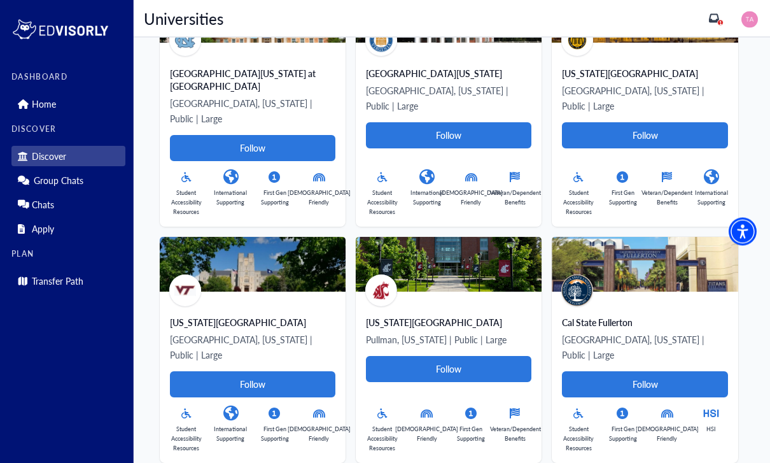
scroll to position [6598, 0]
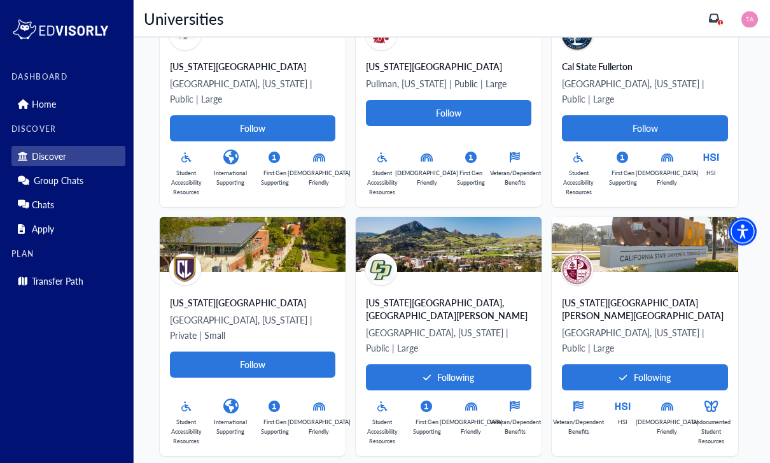
scroll to position [6854, 0]
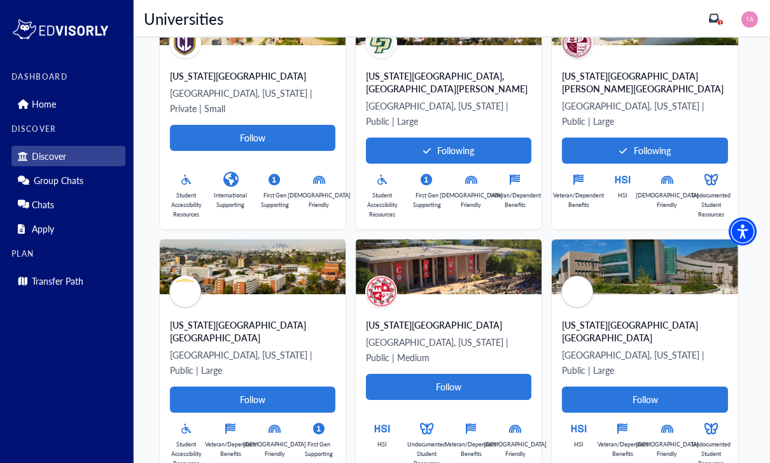
scroll to position [7080, 0]
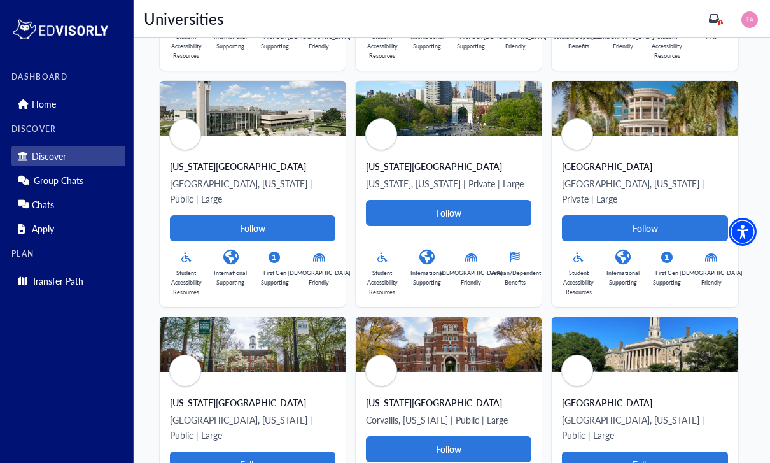
scroll to position [5450, 0]
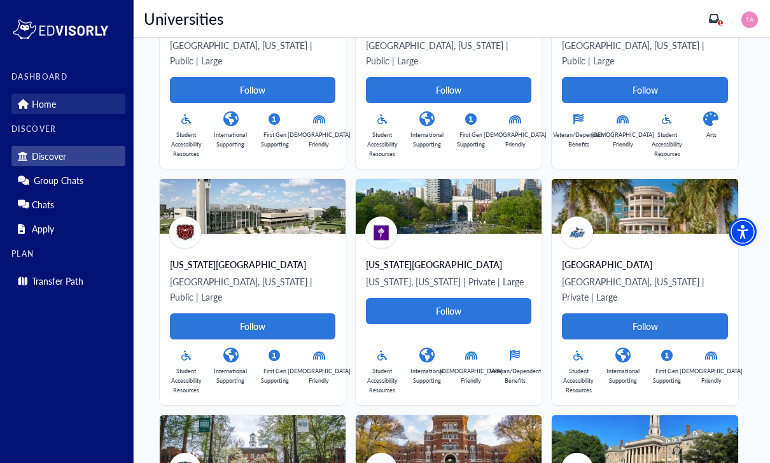
click at [26, 101] on icon at bounding box center [23, 104] width 10 height 10
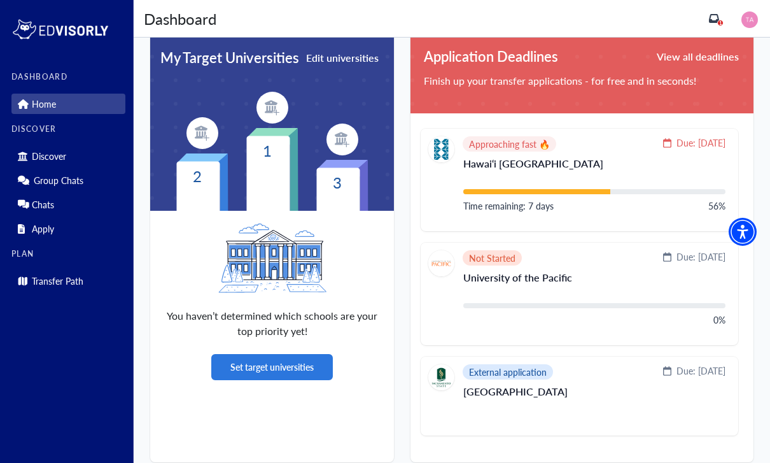
scroll to position [309, 0]
click at [271, 370] on button "Set target universities" at bounding box center [272, 367] width 122 height 26
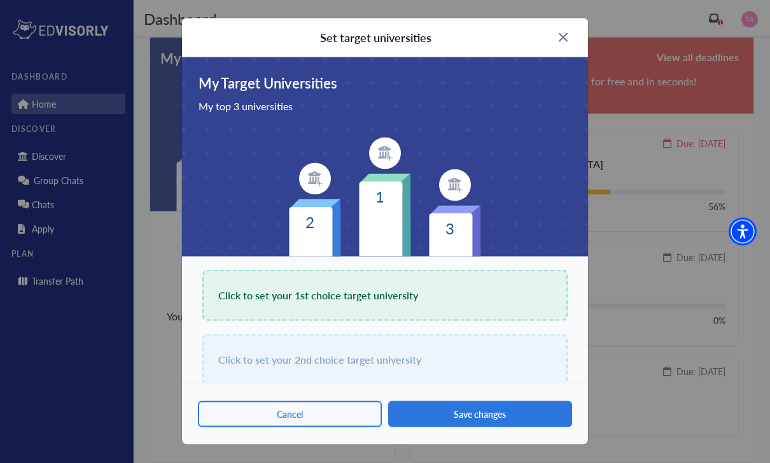
scroll to position [309, 0]
click at [319, 307] on div "Click to set your 1st choice target university" at bounding box center [384, 295] width 365 height 51
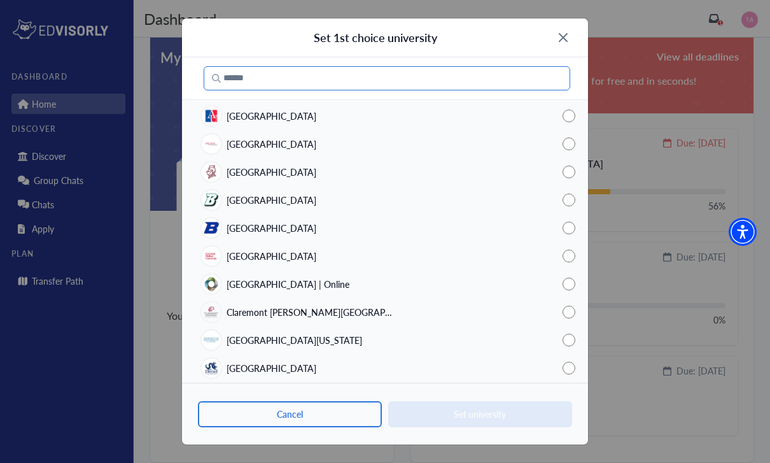
click at [328, 78] on input "text" at bounding box center [387, 78] width 366 height 24
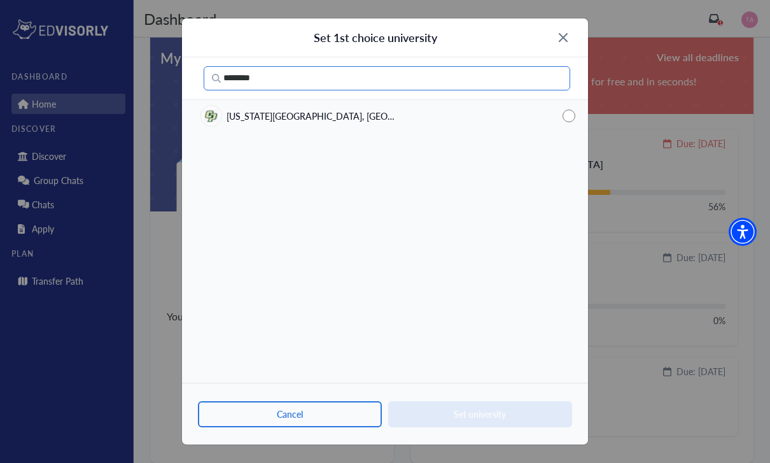
type input "********"
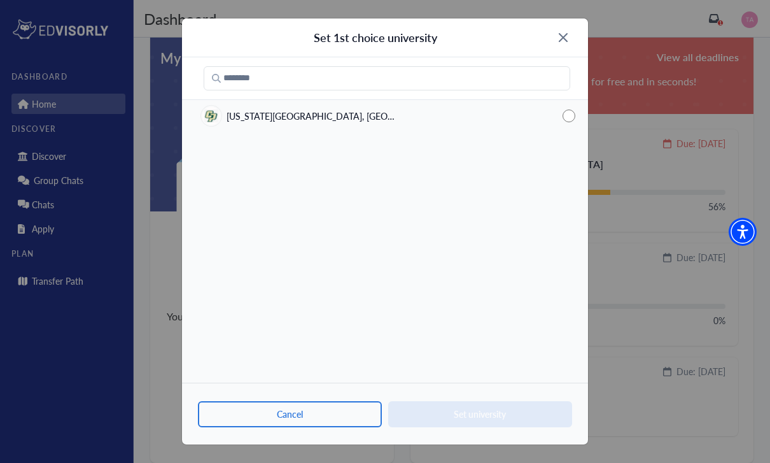
click at [310, 115] on span "[US_STATE][GEOGRAPHIC_DATA], [GEOGRAPHIC_DATA][PERSON_NAME]" at bounding box center [312, 115] width 172 height 13
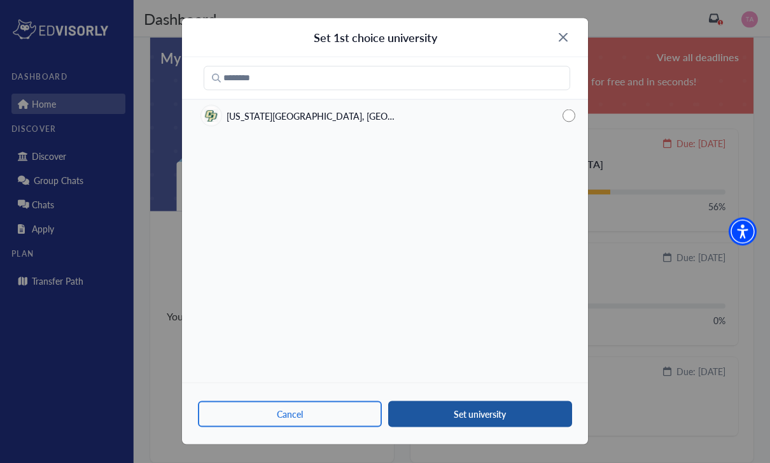
click at [443, 427] on button "Set university" at bounding box center [480, 414] width 184 height 26
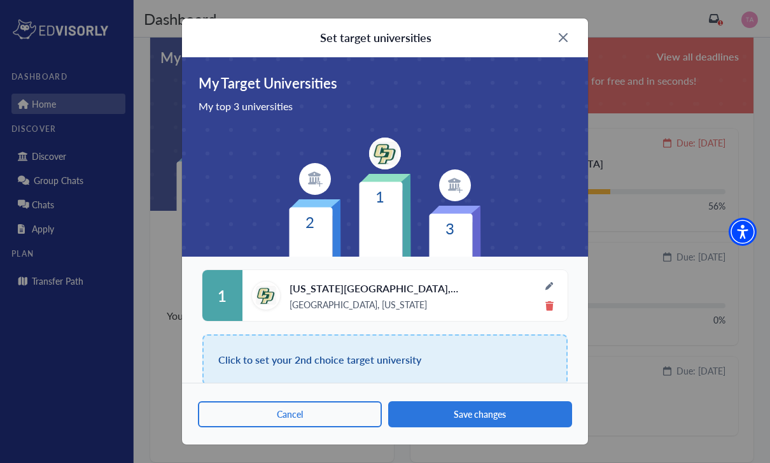
click at [343, 372] on div "Click to set your 2nd choice target university" at bounding box center [384, 359] width 365 height 51
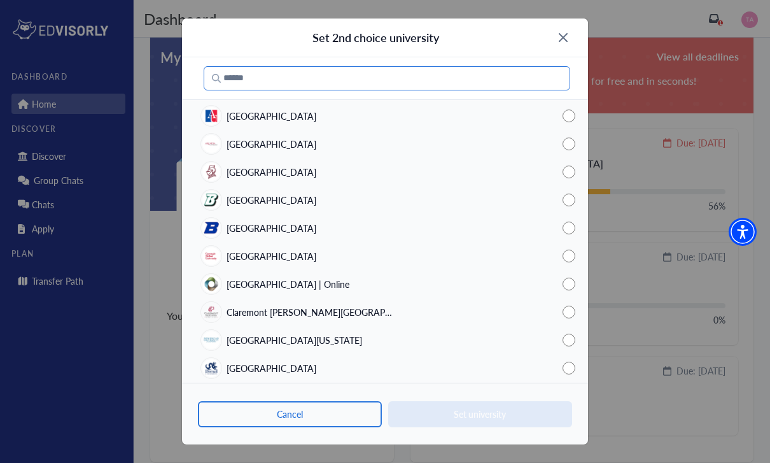
click at [309, 78] on input "text" at bounding box center [387, 78] width 366 height 24
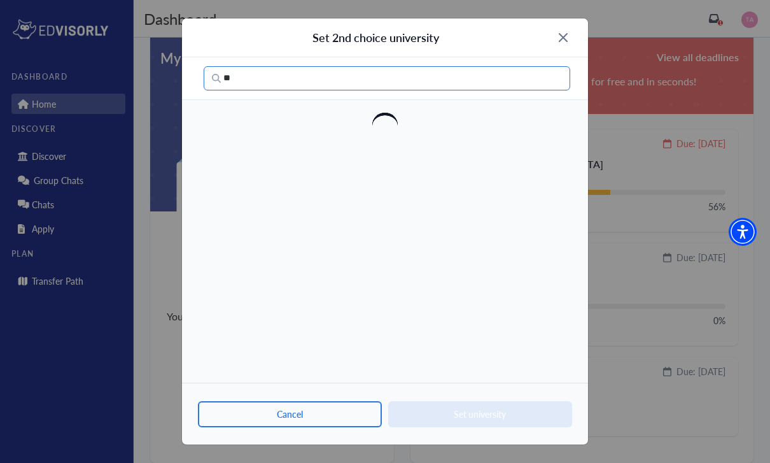
type input "*"
type input "*********"
click at [0, 0] on html "**********" at bounding box center [385, 390] width 770 height 1399
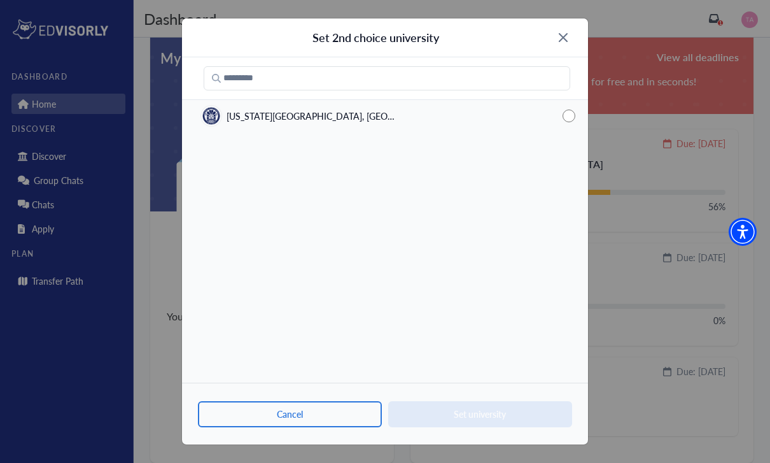
click at [293, 125] on div "[US_STATE][GEOGRAPHIC_DATA], [GEOGRAPHIC_DATA]" at bounding box center [299, 116] width 197 height 20
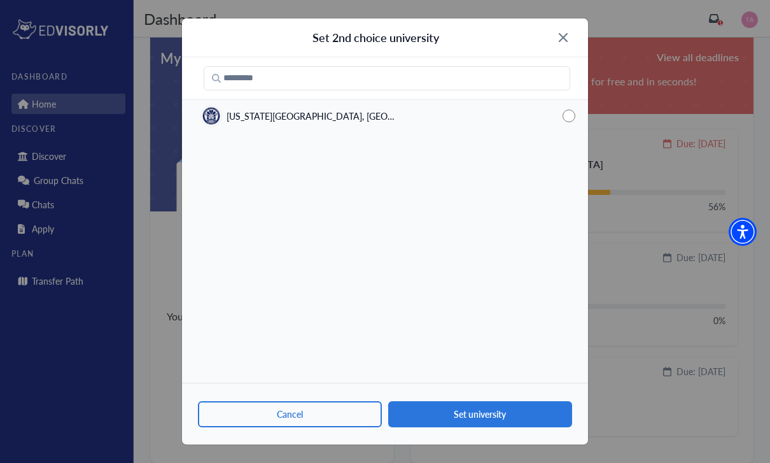
scroll to position [309, 0]
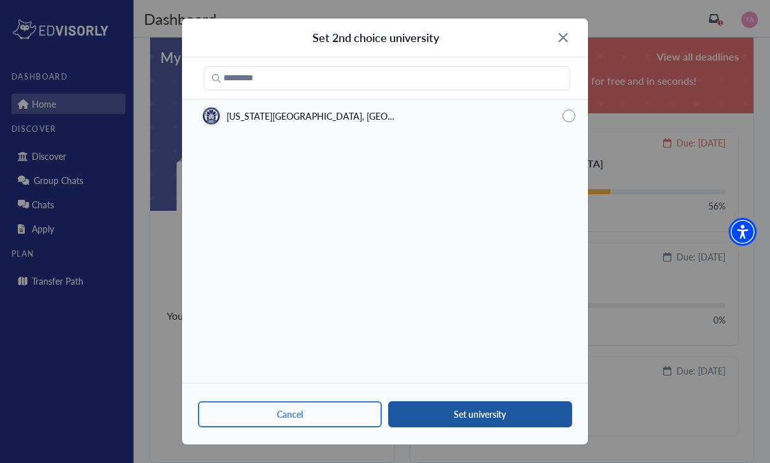
click at [434, 429] on div "Cancel Set university" at bounding box center [385, 413] width 406 height 62
click at [438, 427] on button "Set university" at bounding box center [480, 414] width 184 height 26
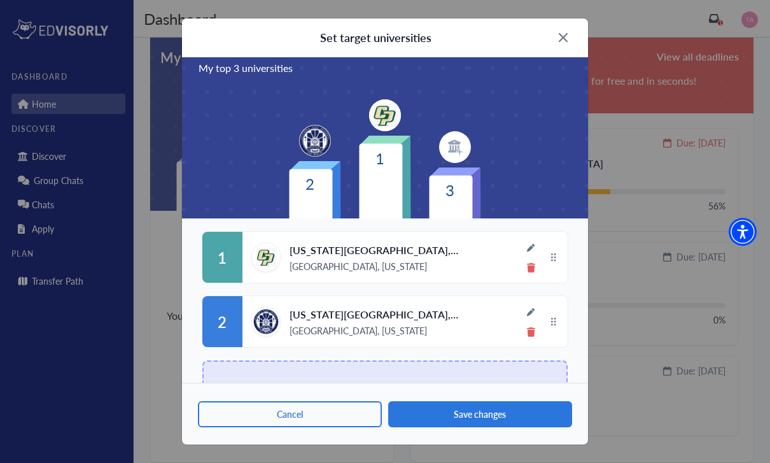
scroll to position [38, 0]
click at [397, 394] on span "Click to set your 3rd choice target university" at bounding box center [318, 386] width 201 height 18
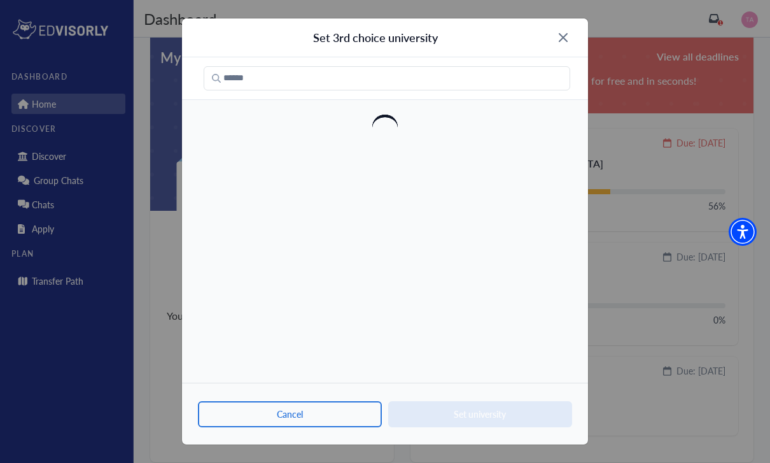
scroll to position [0, 0]
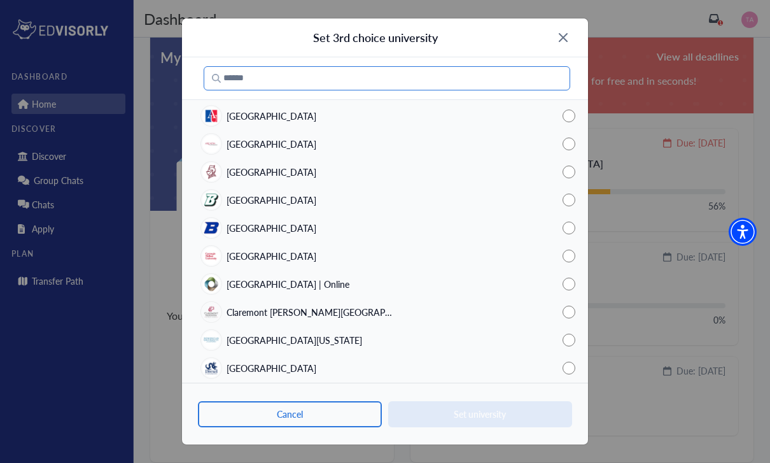
click at [337, 85] on input "text" at bounding box center [387, 78] width 366 height 24
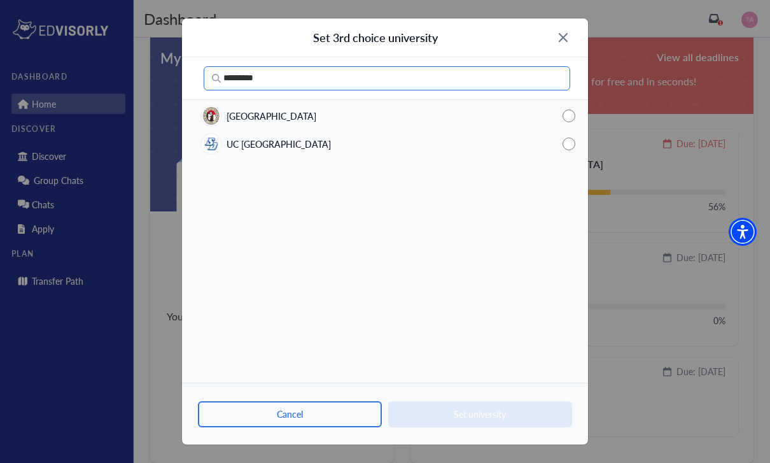
type input "*********"
click at [0, 0] on html "**********" at bounding box center [385, 390] width 770 height 1399
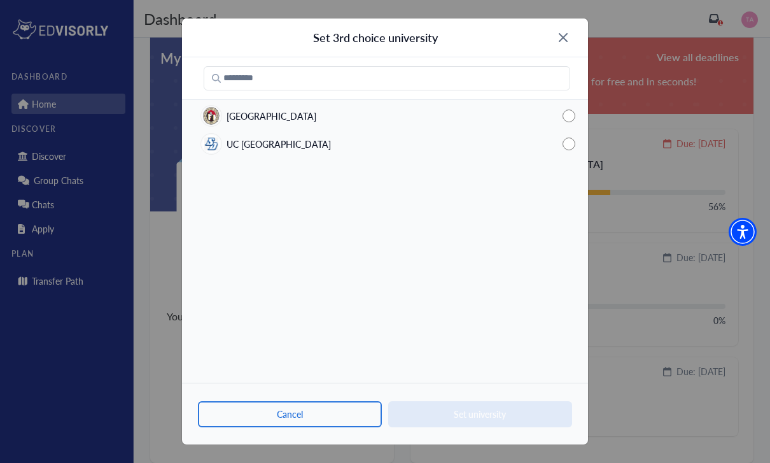
click at [274, 140] on span "UC [GEOGRAPHIC_DATA]" at bounding box center [278, 143] width 104 height 13
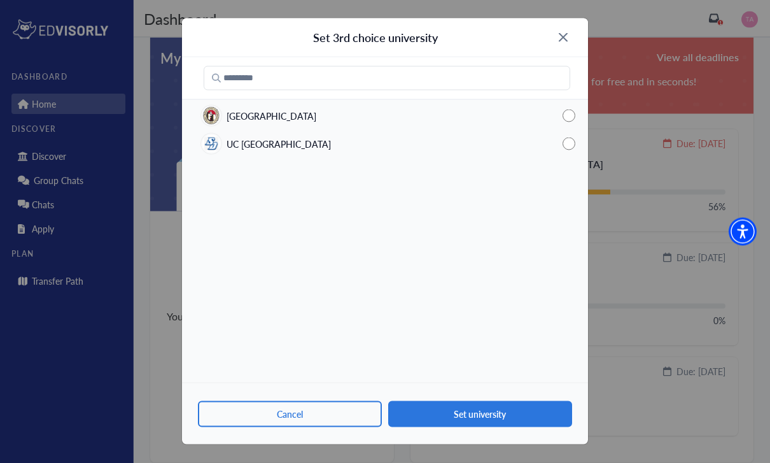
scroll to position [309, 0]
click at [275, 115] on span "[GEOGRAPHIC_DATA]" at bounding box center [271, 115] width 90 height 13
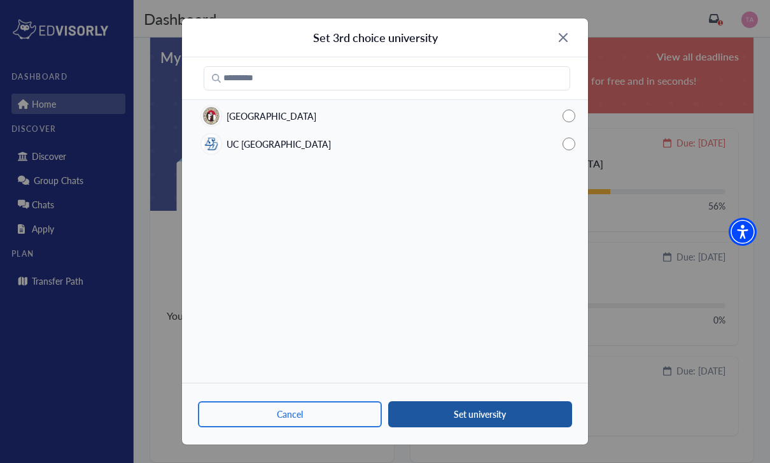
click at [410, 427] on button "Set university" at bounding box center [480, 414] width 184 height 26
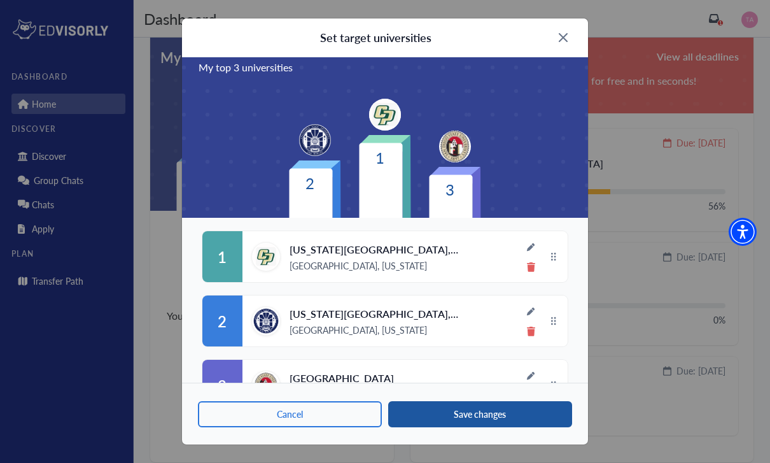
scroll to position [38, 0]
click at [412, 427] on button "Save changes" at bounding box center [480, 414] width 184 height 26
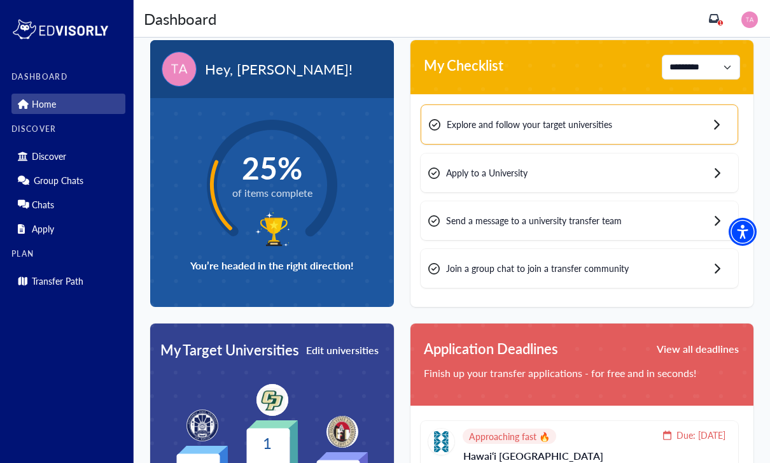
scroll to position [11, 0]
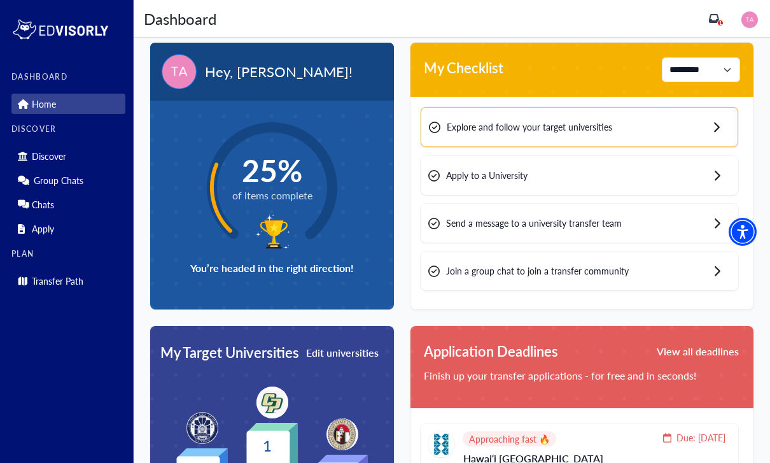
click at [508, 216] on span "Send a message to a university transfer team" at bounding box center [534, 222] width 176 height 13
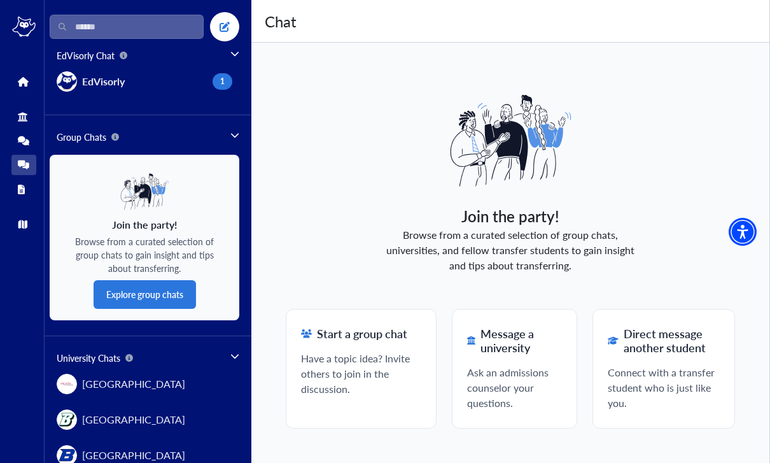
scroll to position [42, 0]
click at [501, 365] on span "Ask an admissions counselor your questions." at bounding box center [514, 388] width 95 height 46
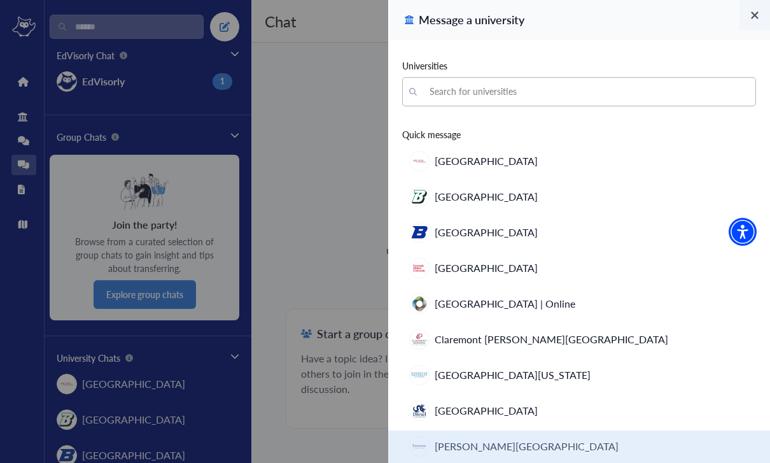
click at [495, 97] on div "Search for universities" at bounding box center [588, 91] width 319 height 13
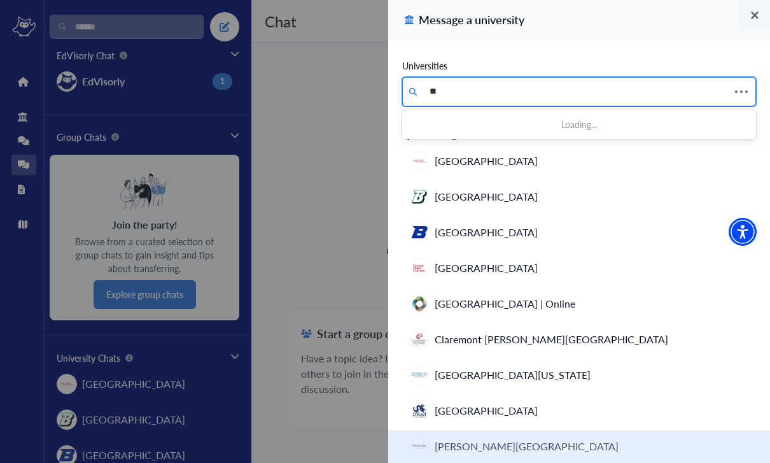
type input "*"
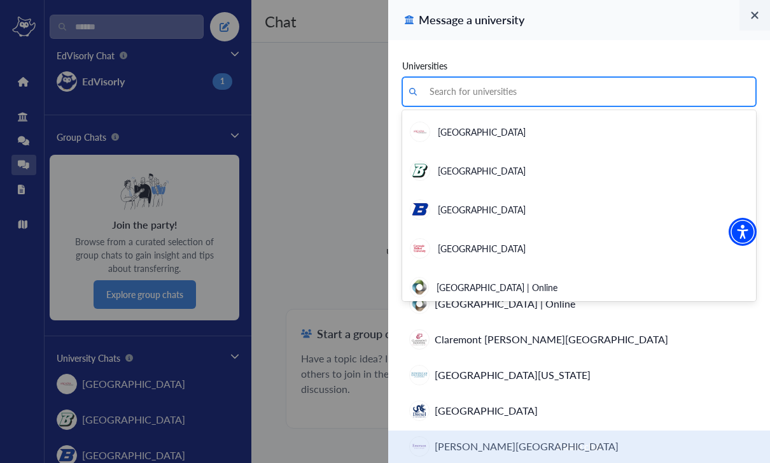
type input "*"
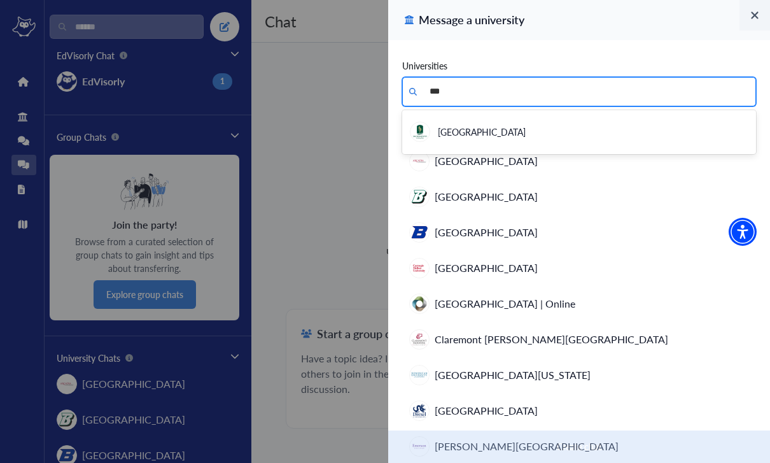
type input "***"
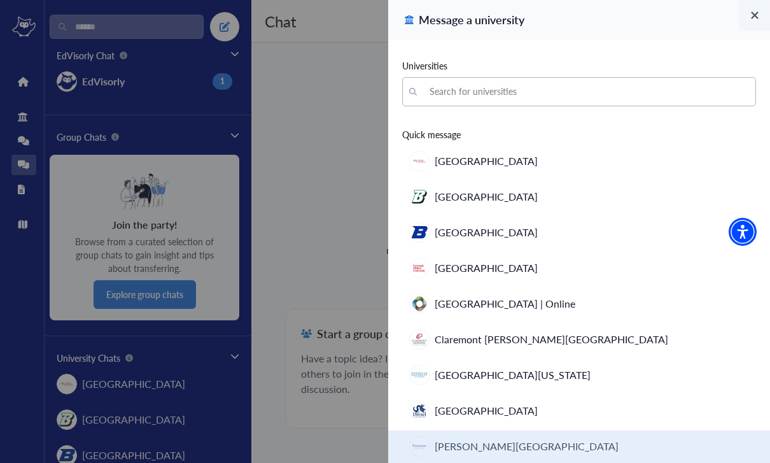
click at [750, 18] on icon at bounding box center [754, 15] width 9 height 11
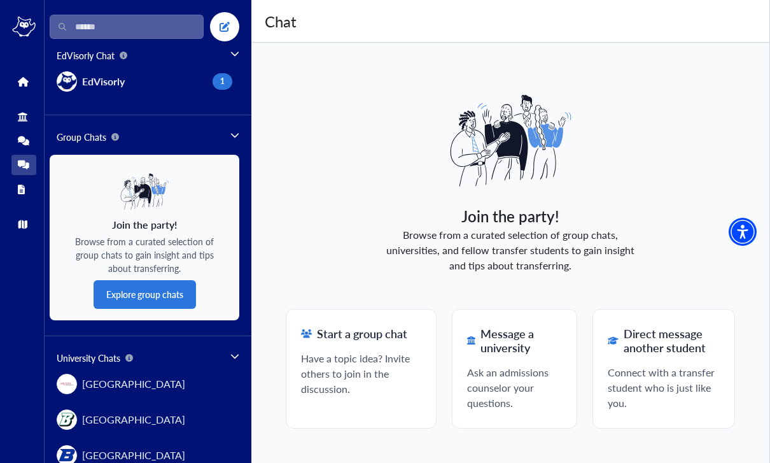
scroll to position [0, 0]
click at [26, 179] on link "Apply" at bounding box center [23, 189] width 25 height 20
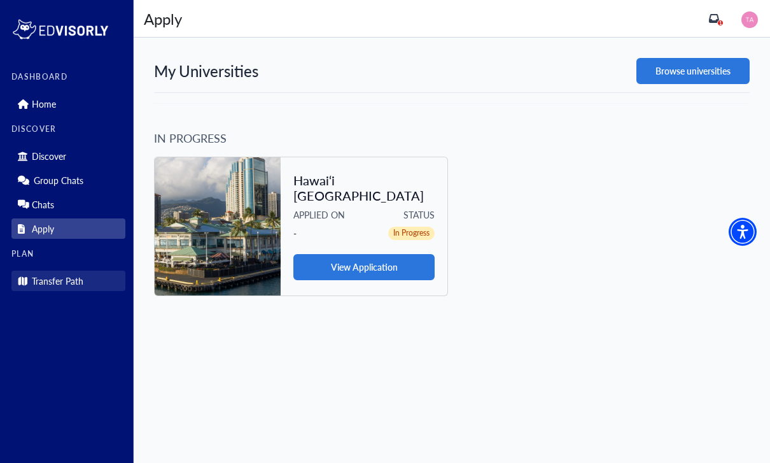
click at [97, 287] on link "Transfer Path" at bounding box center [68, 280] width 114 height 20
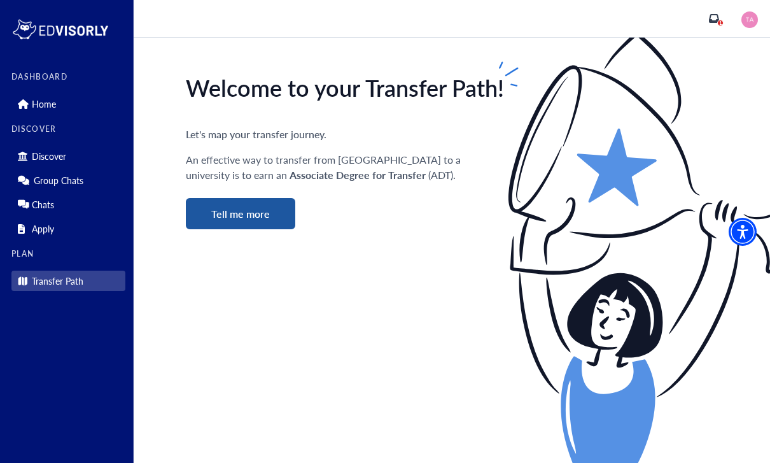
click at [248, 217] on button "Tell me more" at bounding box center [240, 213] width 109 height 31
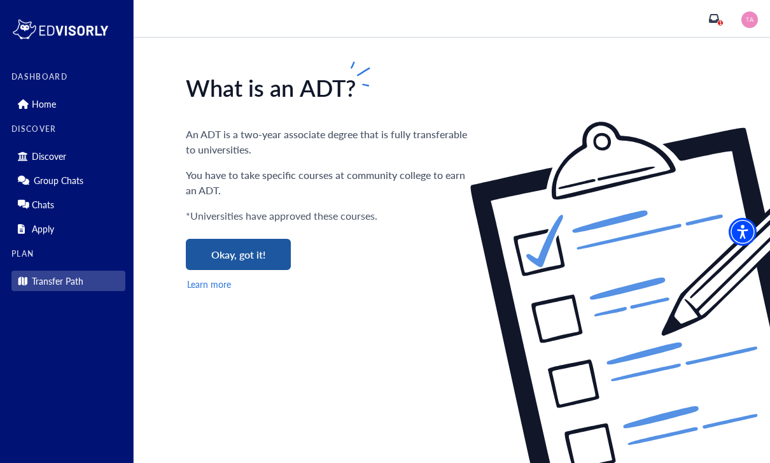
click at [253, 250] on button "Okay, got it!" at bounding box center [238, 254] width 105 height 31
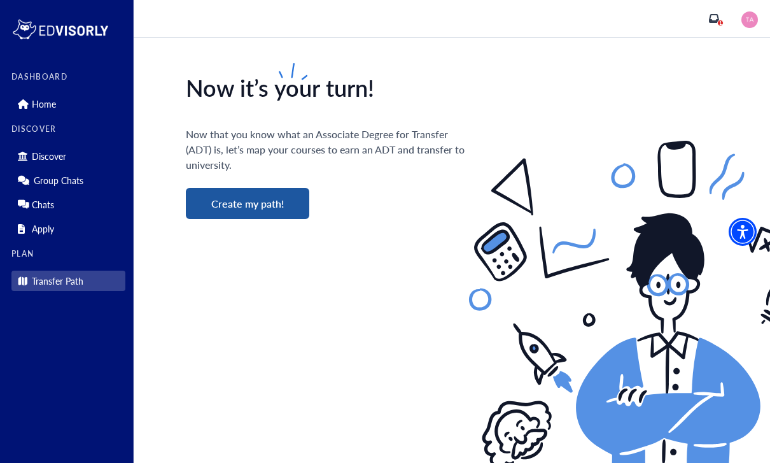
click at [270, 208] on button "Create my path!" at bounding box center [247, 203] width 123 height 31
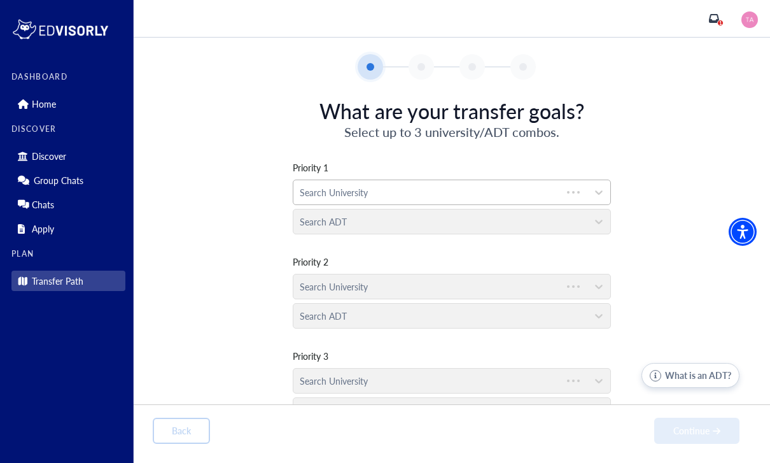
click at [316, 179] on div "Search University" at bounding box center [452, 191] width 318 height 25
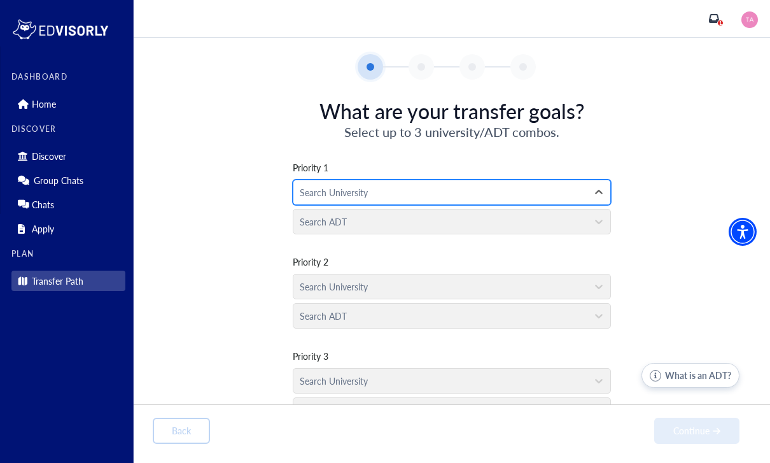
click at [318, 180] on div "Search University" at bounding box center [440, 192] width 294 height 24
click at [326, 180] on div "Search University" at bounding box center [440, 192] width 294 height 24
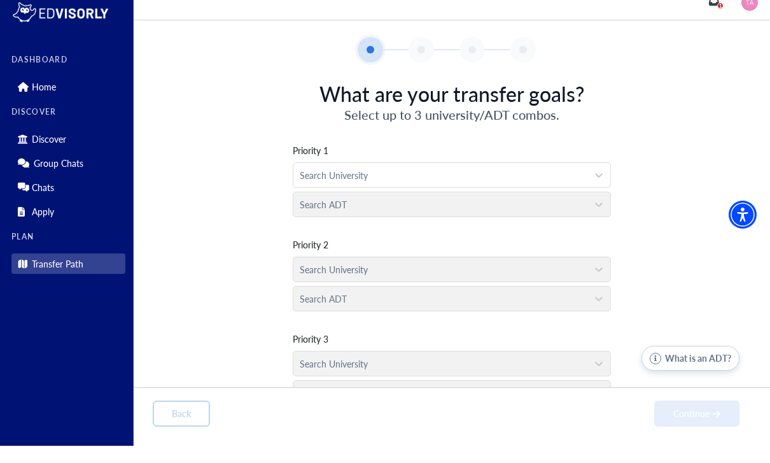
click at [688, 146] on div "Priority 1 Search University Search ADT Priority 2 Search University Search ADT…" at bounding box center [452, 284] width 598 height 287
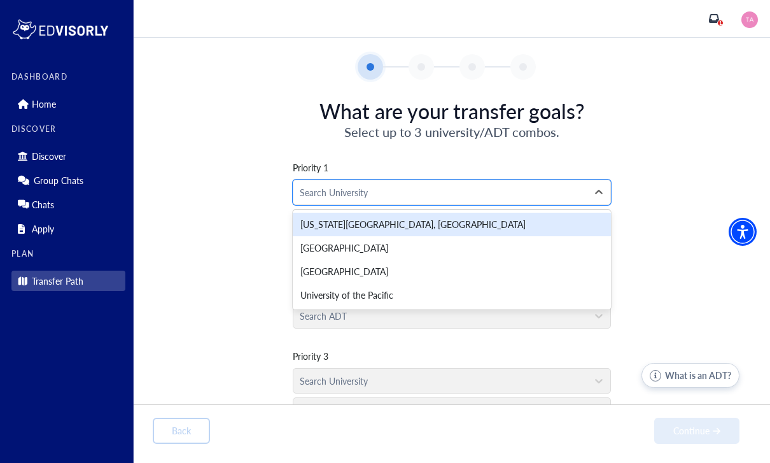
click at [316, 212] on div "[US_STATE][GEOGRAPHIC_DATA], [GEOGRAPHIC_DATA]" at bounding box center [452, 224] width 318 height 24
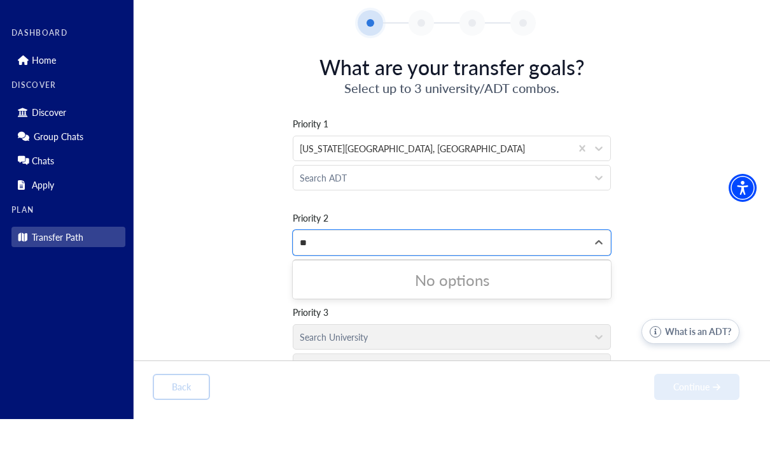
type input "*"
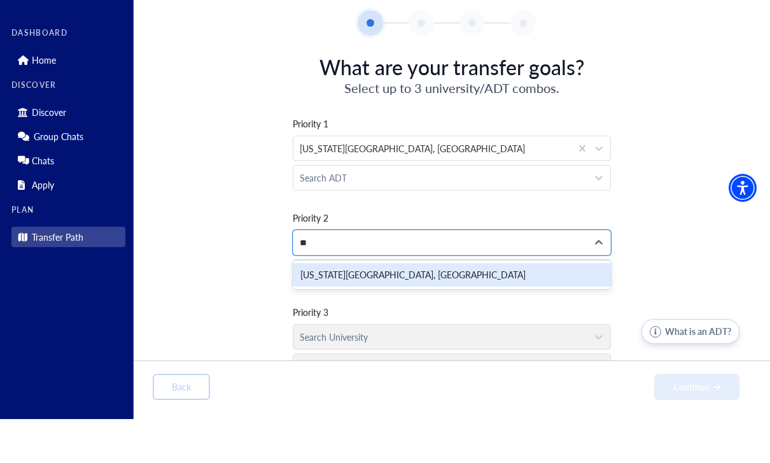
type input "*"
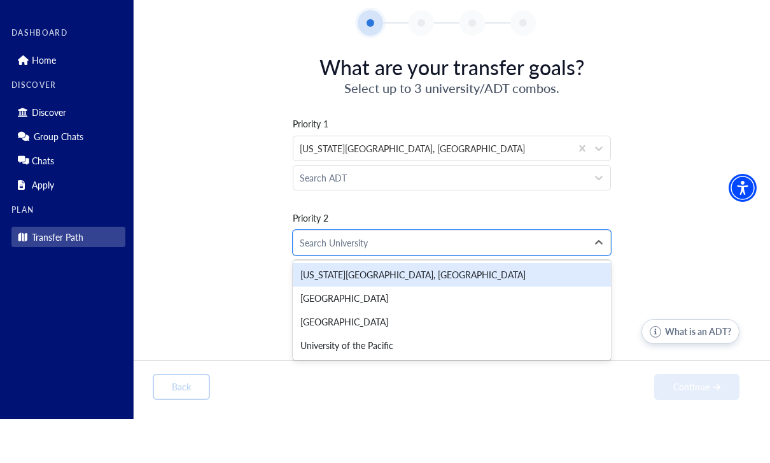
click at [313, 377] on div "University of the Pacific" at bounding box center [452, 389] width 318 height 24
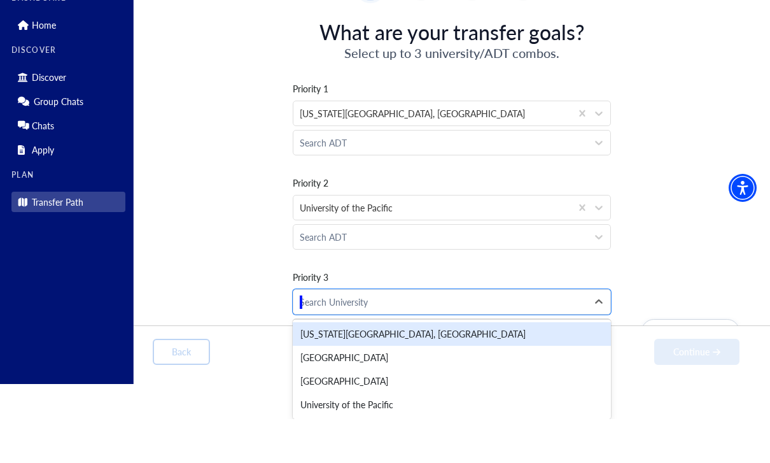
click at [310, 413] on div "[GEOGRAPHIC_DATA]" at bounding box center [452, 425] width 318 height 24
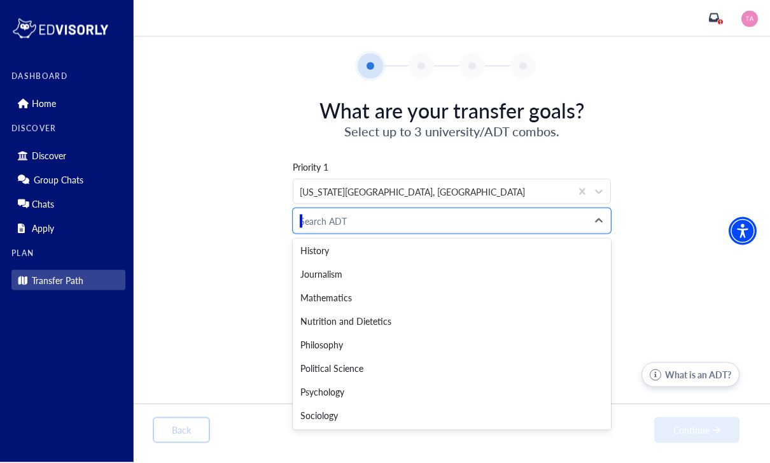
scroll to position [261, 0]
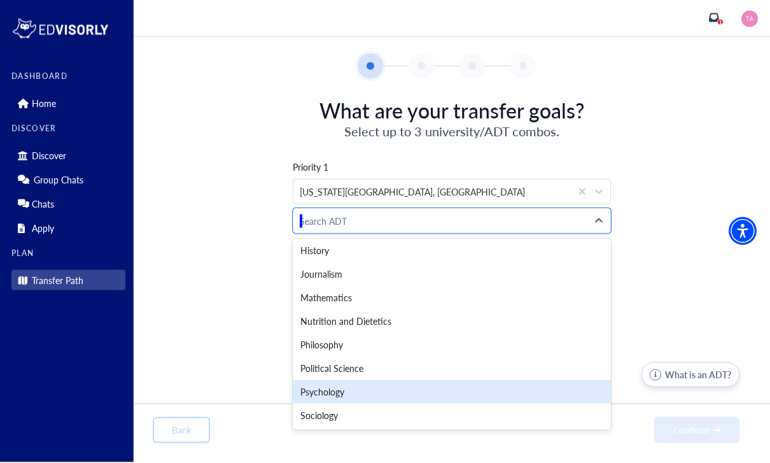
click at [310, 380] on div "Psychology" at bounding box center [452, 392] width 318 height 24
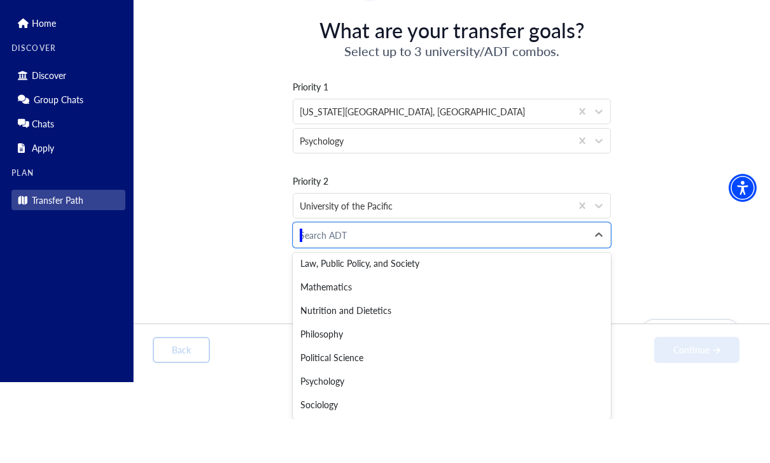
scroll to position [310, 0]
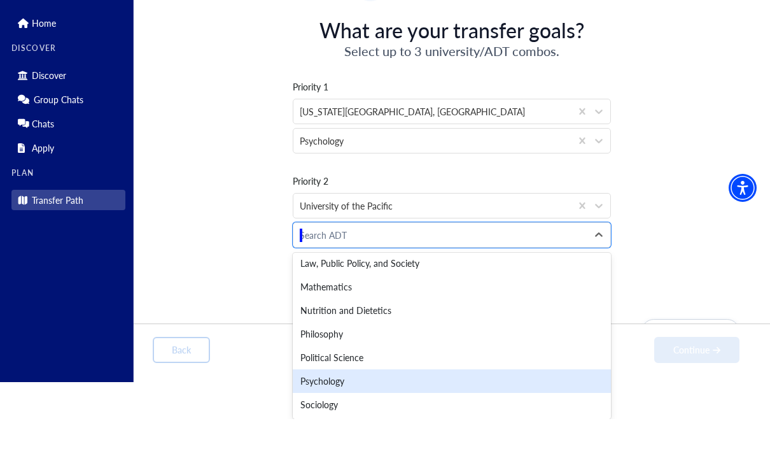
click at [313, 413] on div "Psychology" at bounding box center [452, 425] width 318 height 24
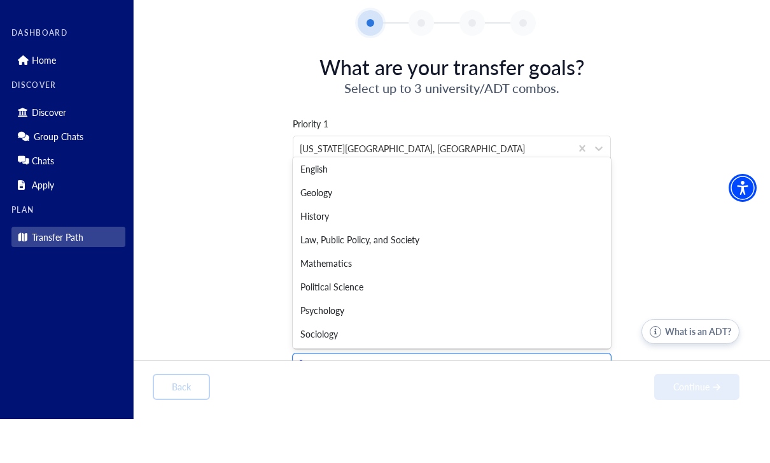
scroll to position [167, 0]
click at [316, 342] on div "Psychology" at bounding box center [452, 354] width 318 height 24
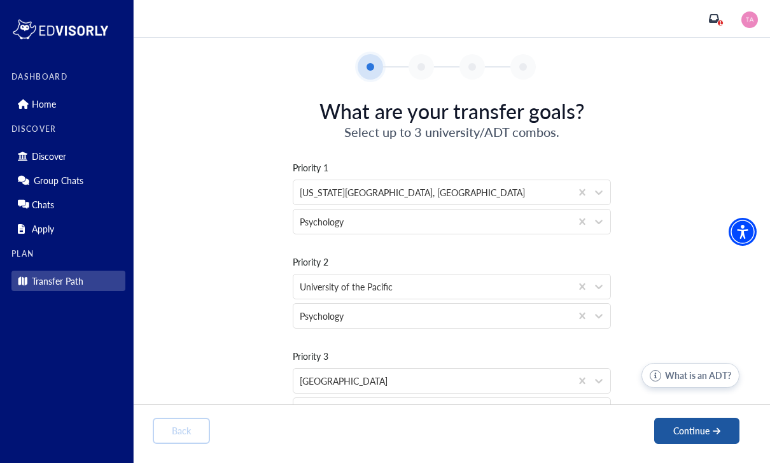
click at [696, 417] on button "Continue" at bounding box center [696, 430] width 85 height 26
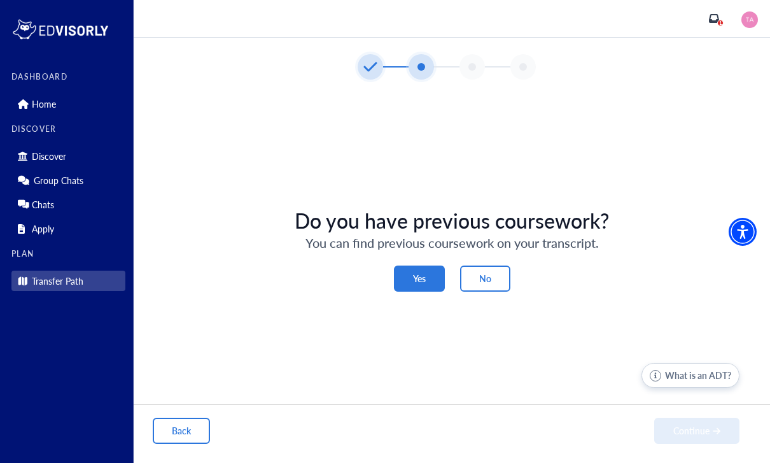
click at [412, 265] on button "Yes" at bounding box center [419, 278] width 51 height 26
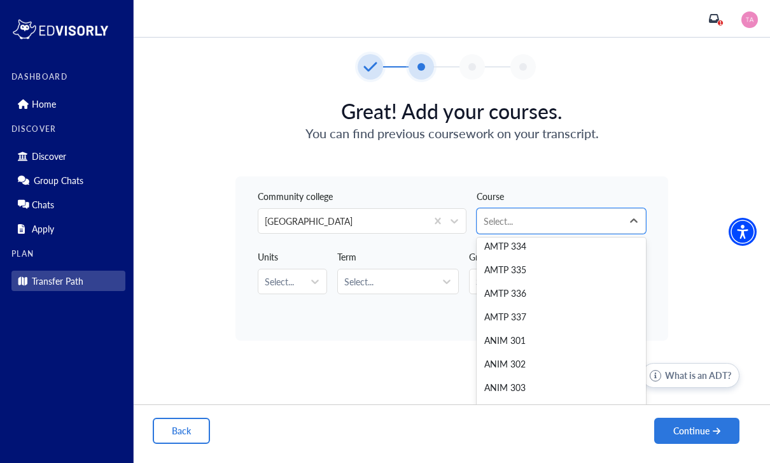
click at [436, 295] on div "Community college [GEOGRAPHIC_DATA] ACCT 301, 1 of 1409. 1409 results available…" at bounding box center [451, 258] width 433 height 164
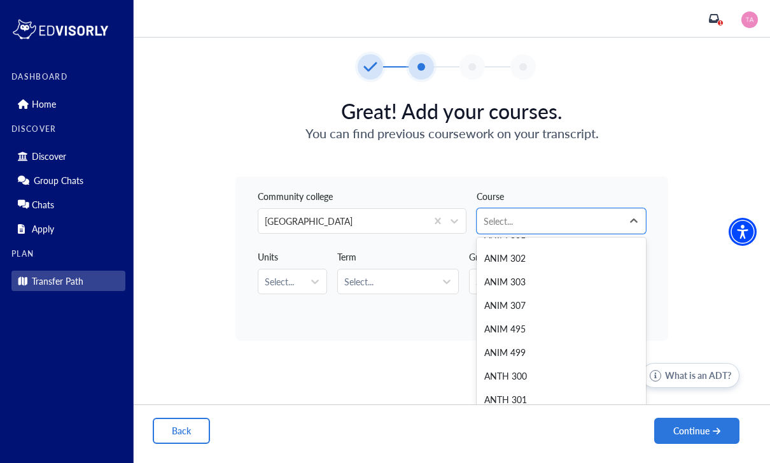
click at [329, 182] on div "Community college [GEOGRAPHIC_DATA]" at bounding box center [362, 207] width 209 height 50
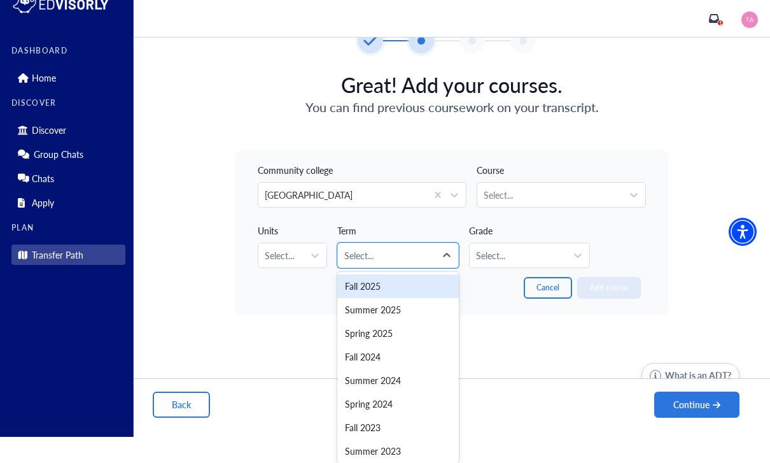
scroll to position [0, 0]
